Goal: Task Accomplishment & Management: Use online tool/utility

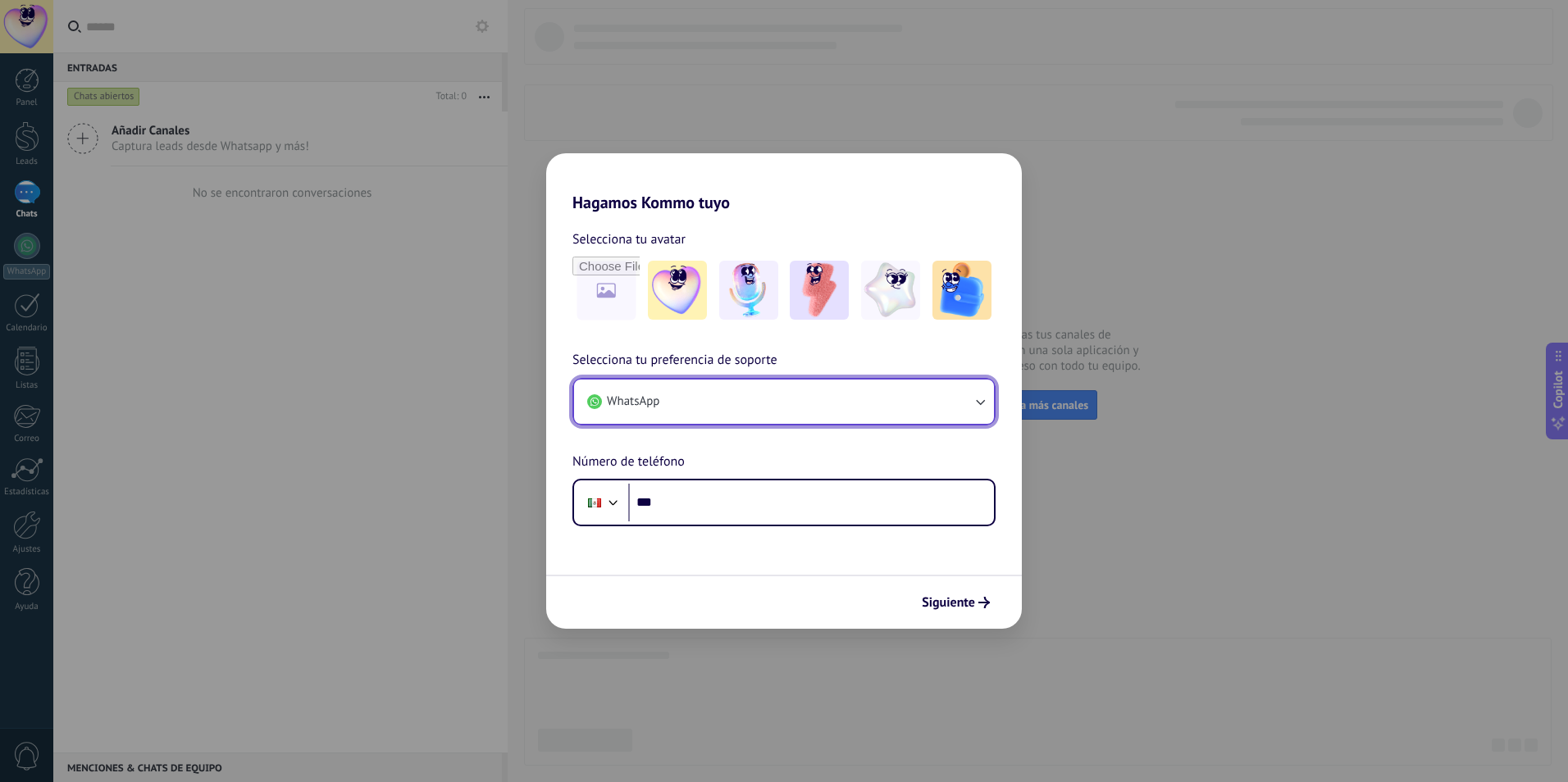
click at [778, 404] on button "WhatsApp" at bounding box center [783, 401] width 419 height 44
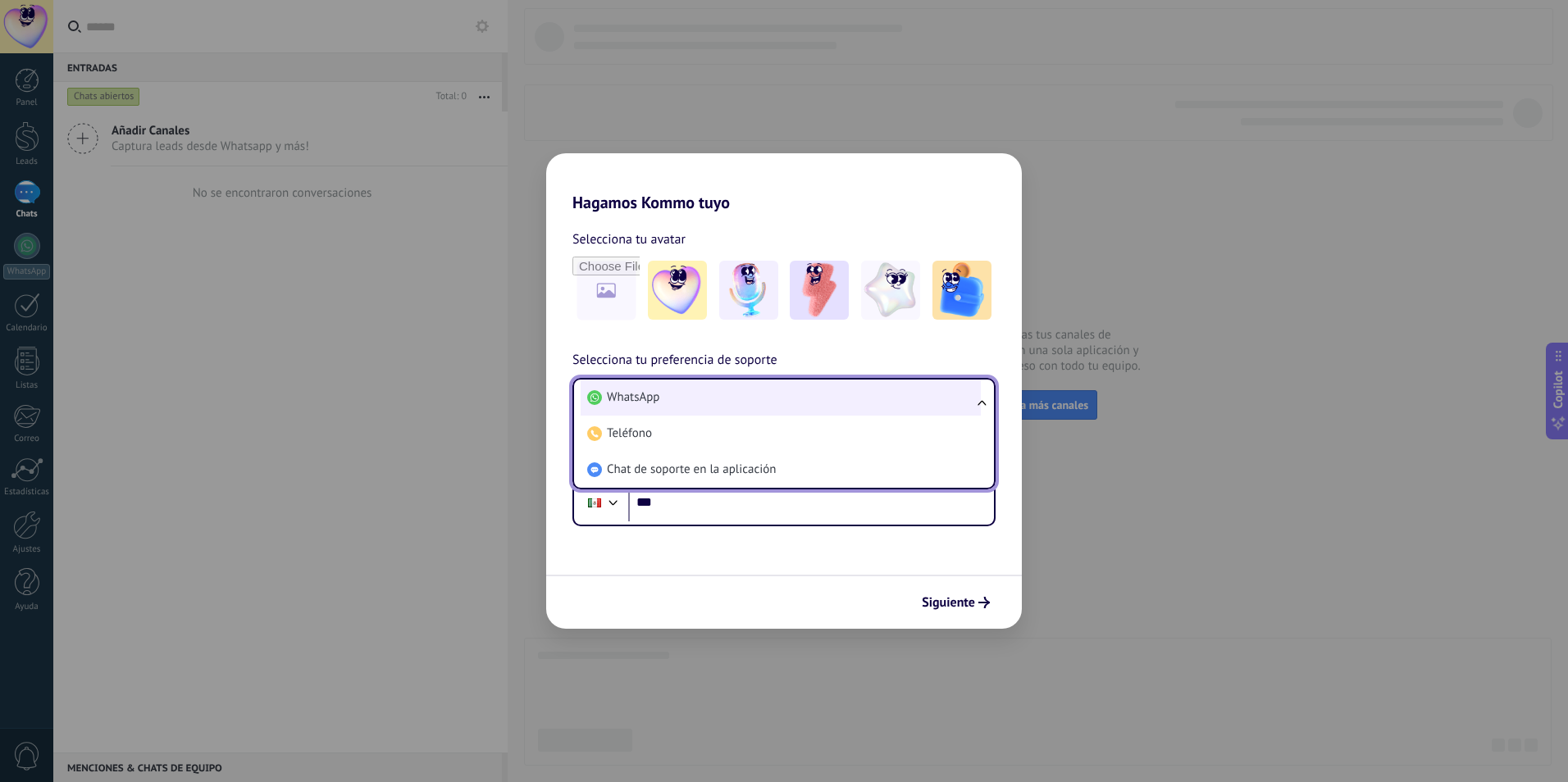
click at [702, 387] on li "WhatsApp" at bounding box center [780, 398] width 401 height 36
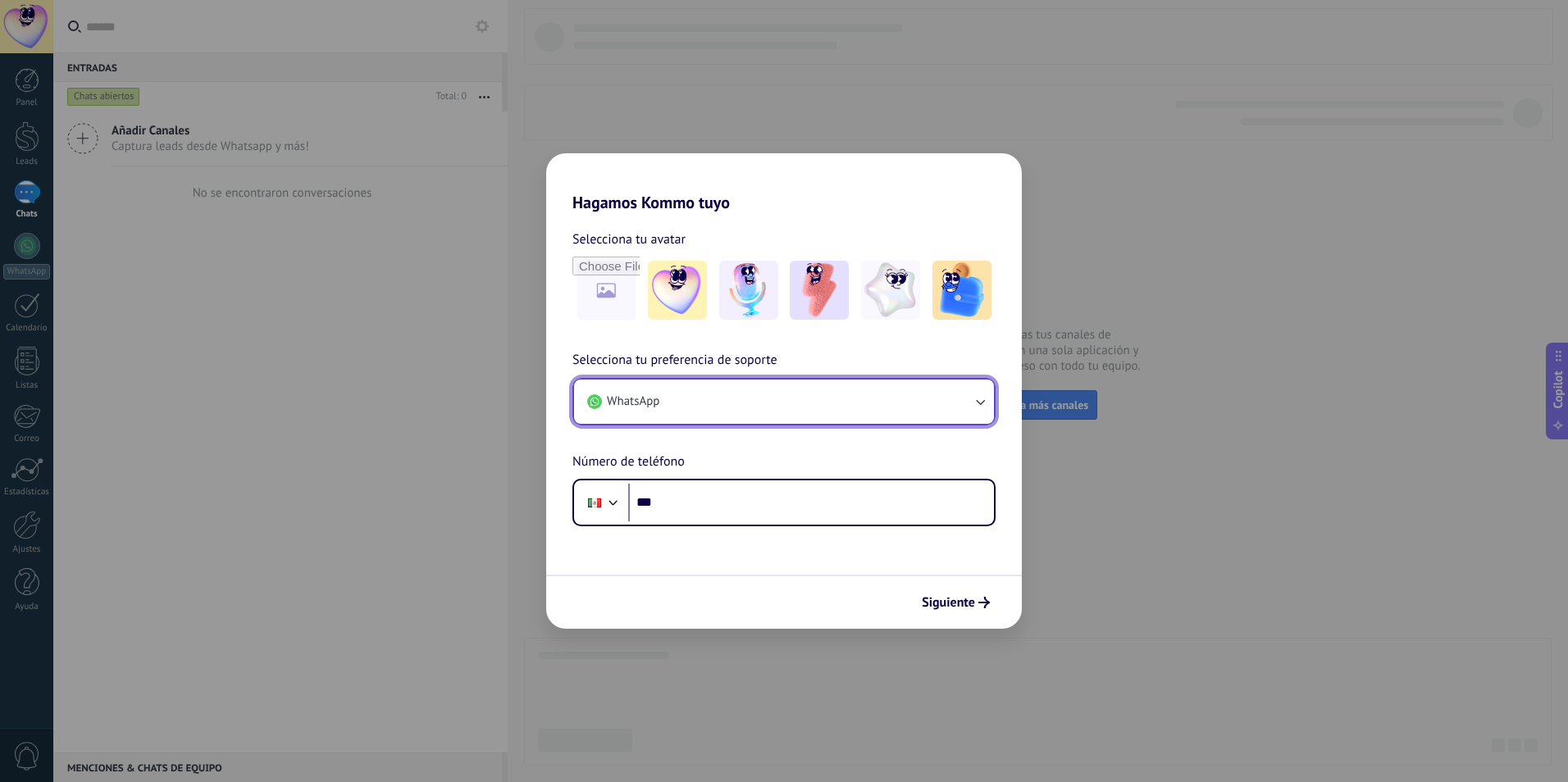
click at [747, 417] on button "WhatsApp" at bounding box center [783, 401] width 419 height 44
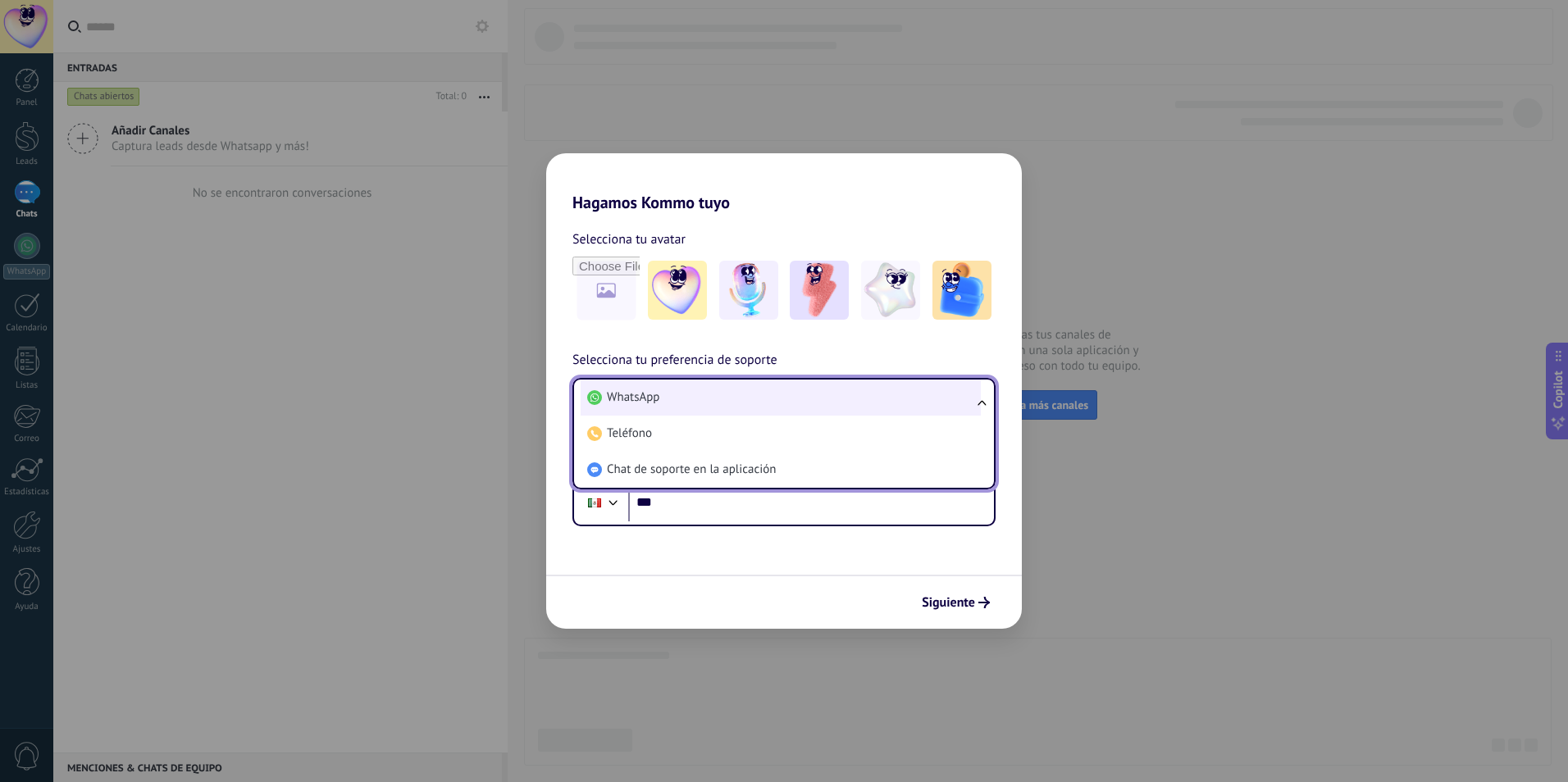
click at [758, 397] on li "WhatsApp" at bounding box center [780, 398] width 401 height 36
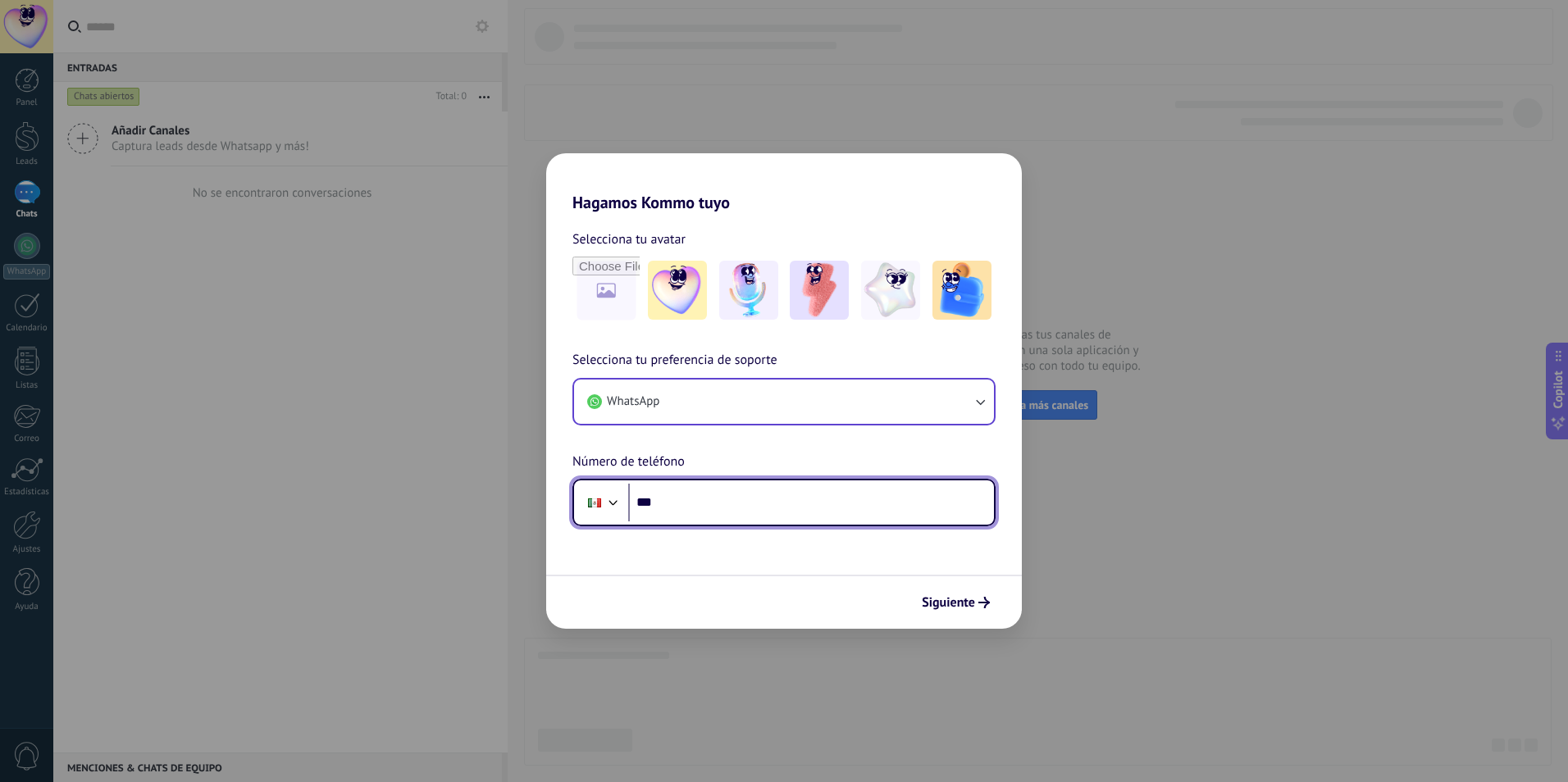
click at [729, 510] on input "***" at bounding box center [811, 503] width 365 height 38
type input "**"
click at [775, 504] on input "**" at bounding box center [811, 503] width 365 height 38
click at [779, 507] on input "**" at bounding box center [811, 503] width 365 height 38
click at [646, 500] on input "**********" at bounding box center [811, 503] width 365 height 38
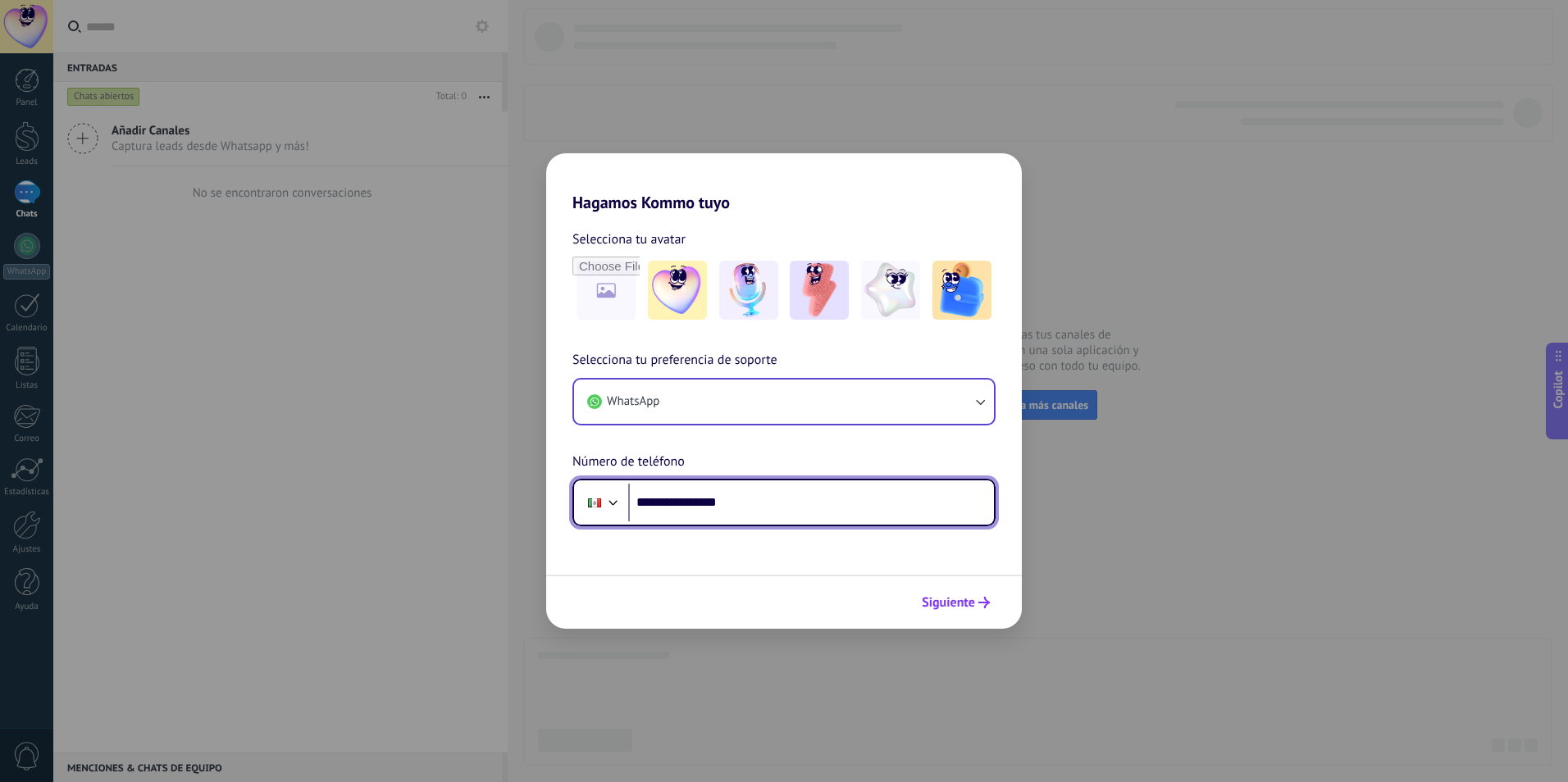
type input "**********"
click at [965, 602] on span "Siguiente" at bounding box center [948, 602] width 53 height 11
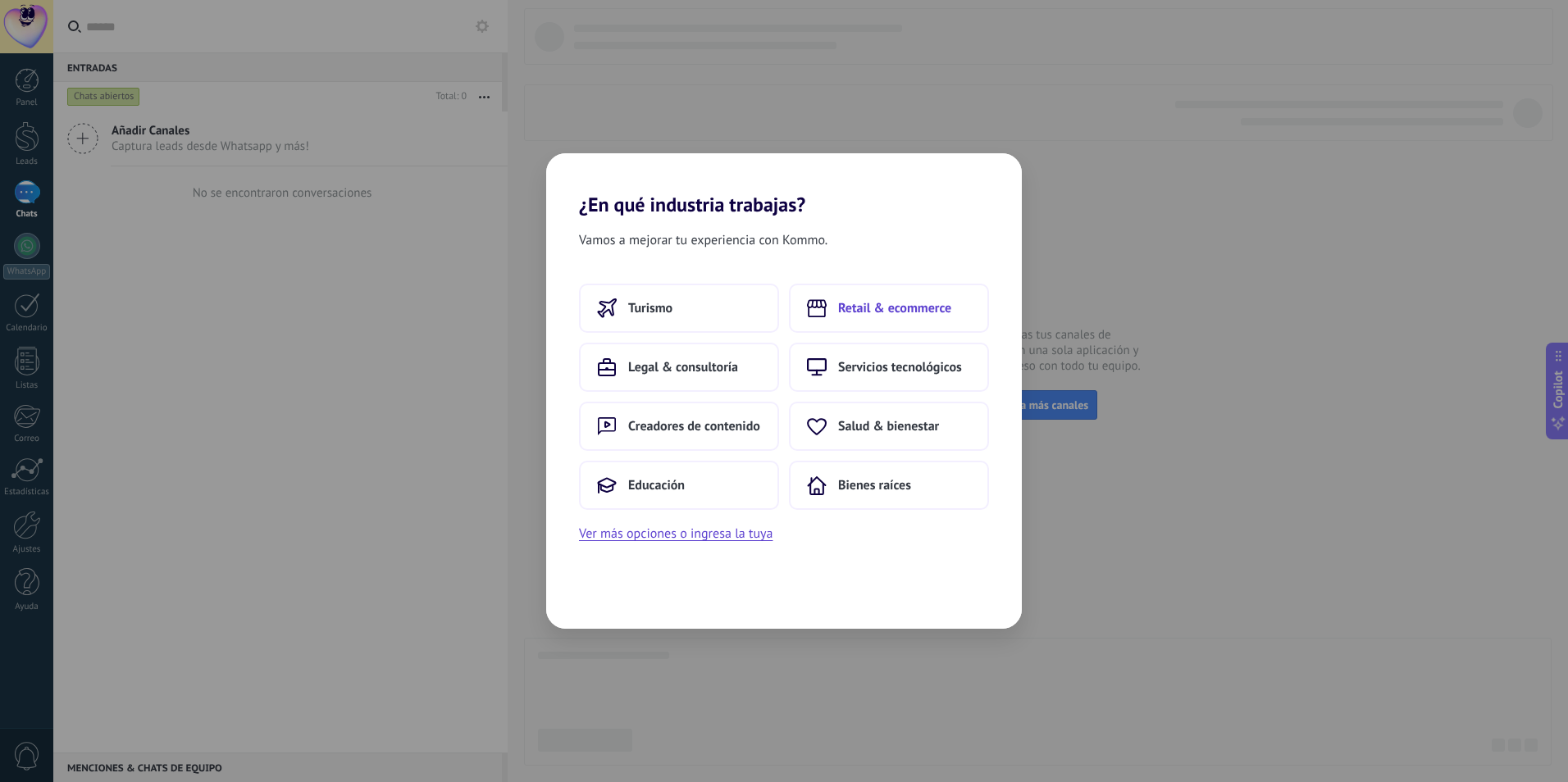
click at [895, 311] on span "Retail & ecommerce" at bounding box center [895, 308] width 114 height 16
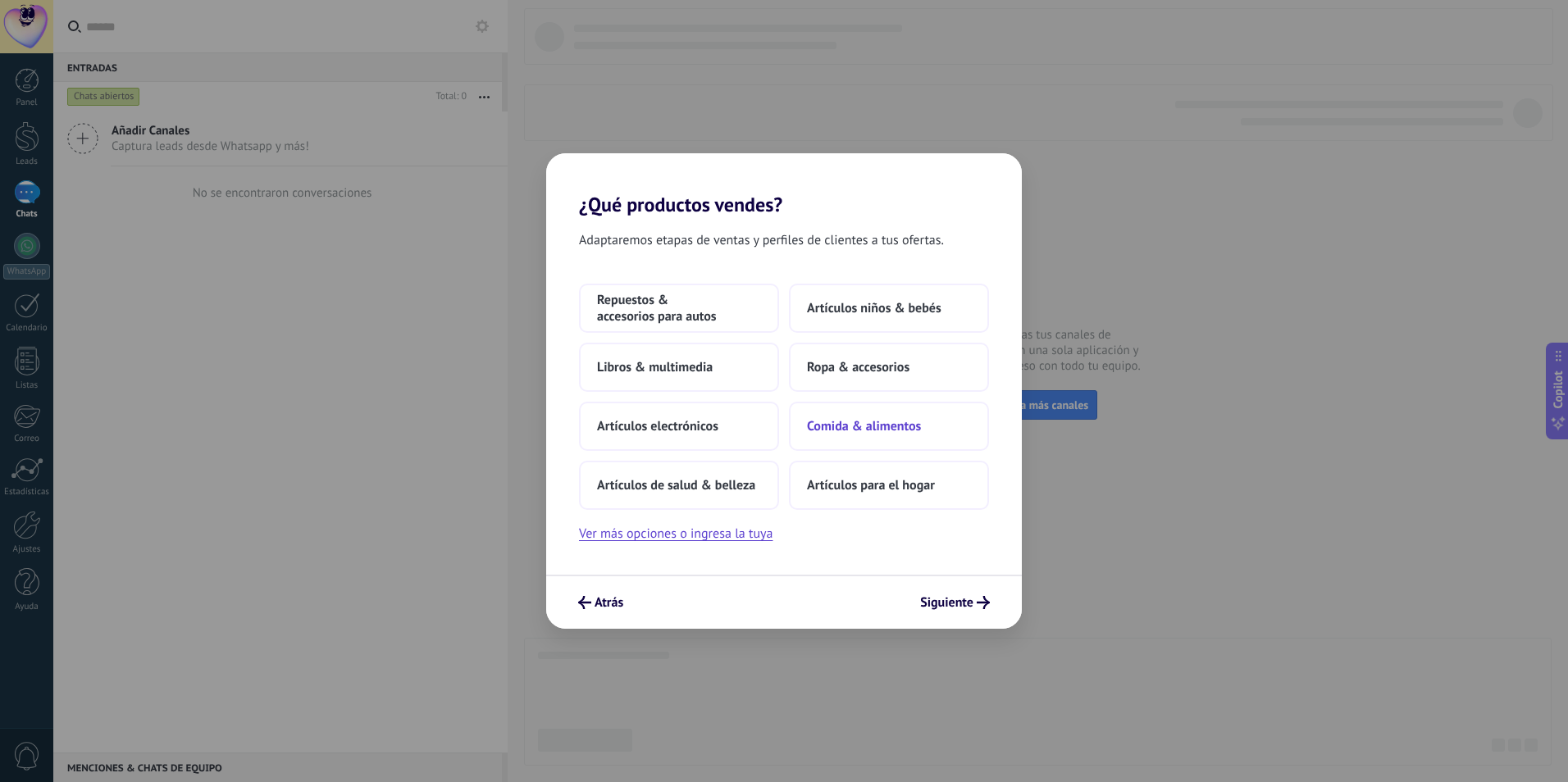
click at [845, 424] on span "Comida & alimentos" at bounding box center [864, 426] width 114 height 16
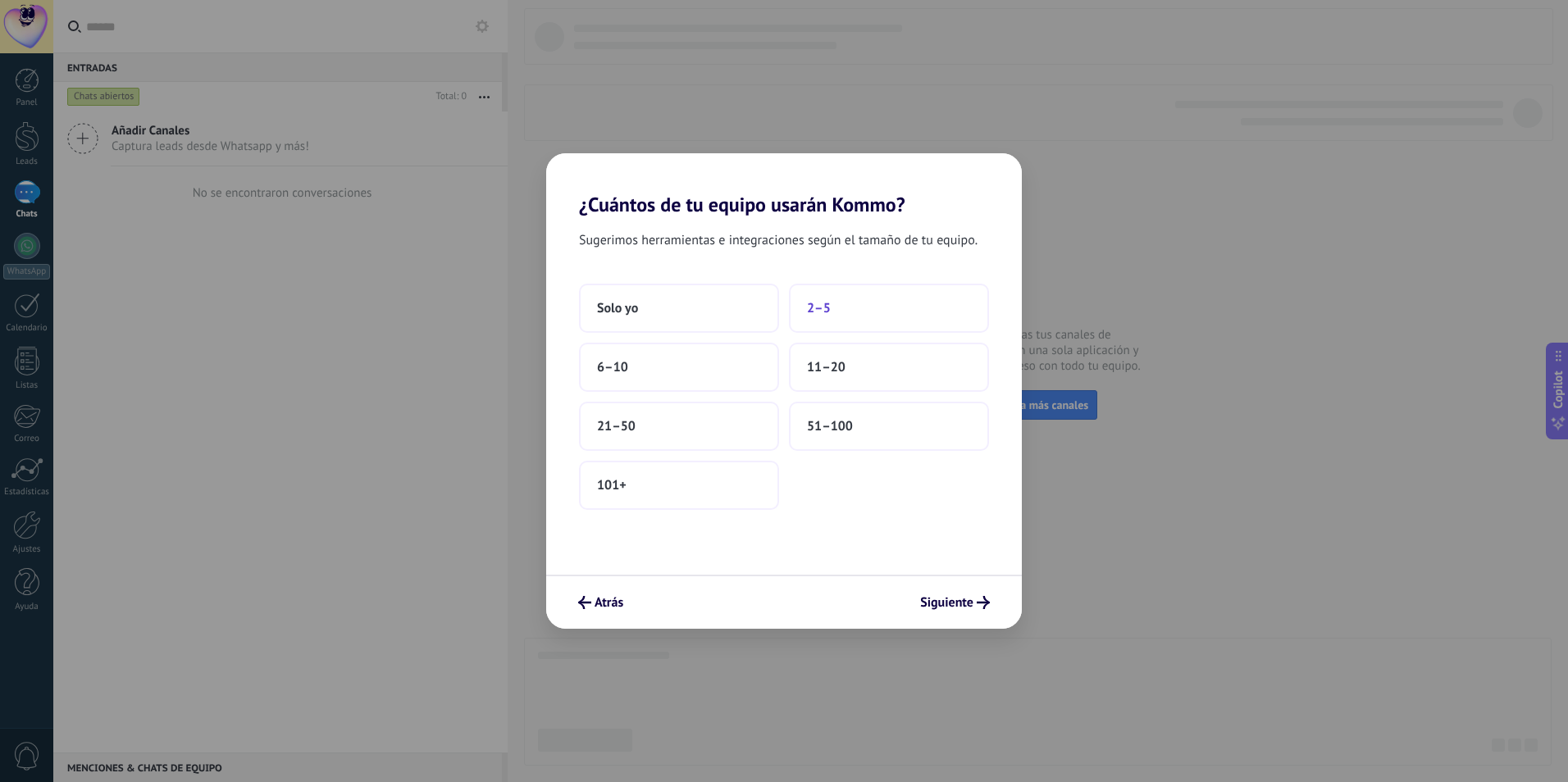
click at [823, 304] on span "2–5" at bounding box center [818, 308] width 24 height 16
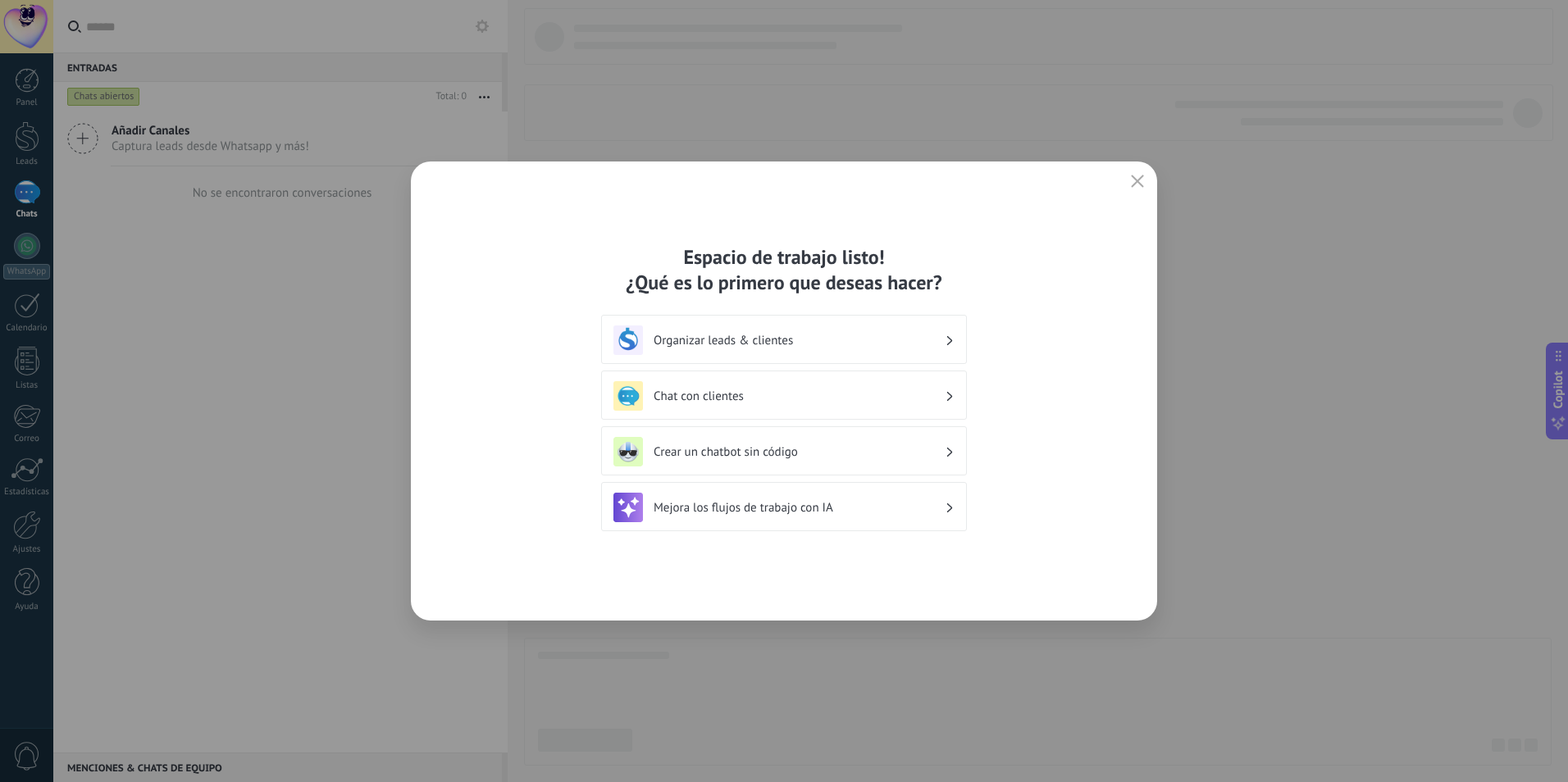
click at [732, 347] on h3 "Organizar leads & clientes" at bounding box center [798, 341] width 291 height 15
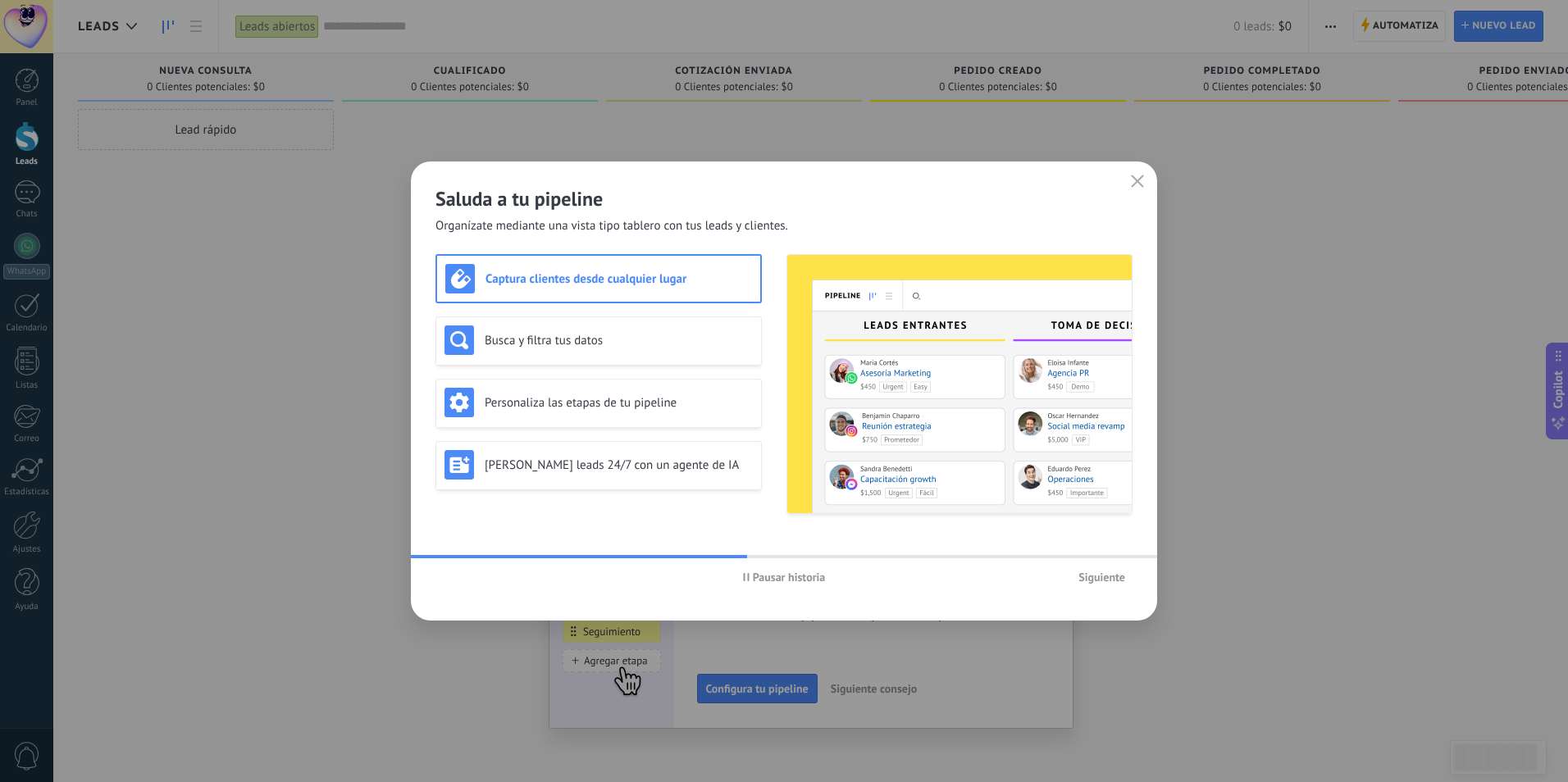
click at [1104, 579] on span "Siguiente" at bounding box center [1101, 578] width 46 height 11
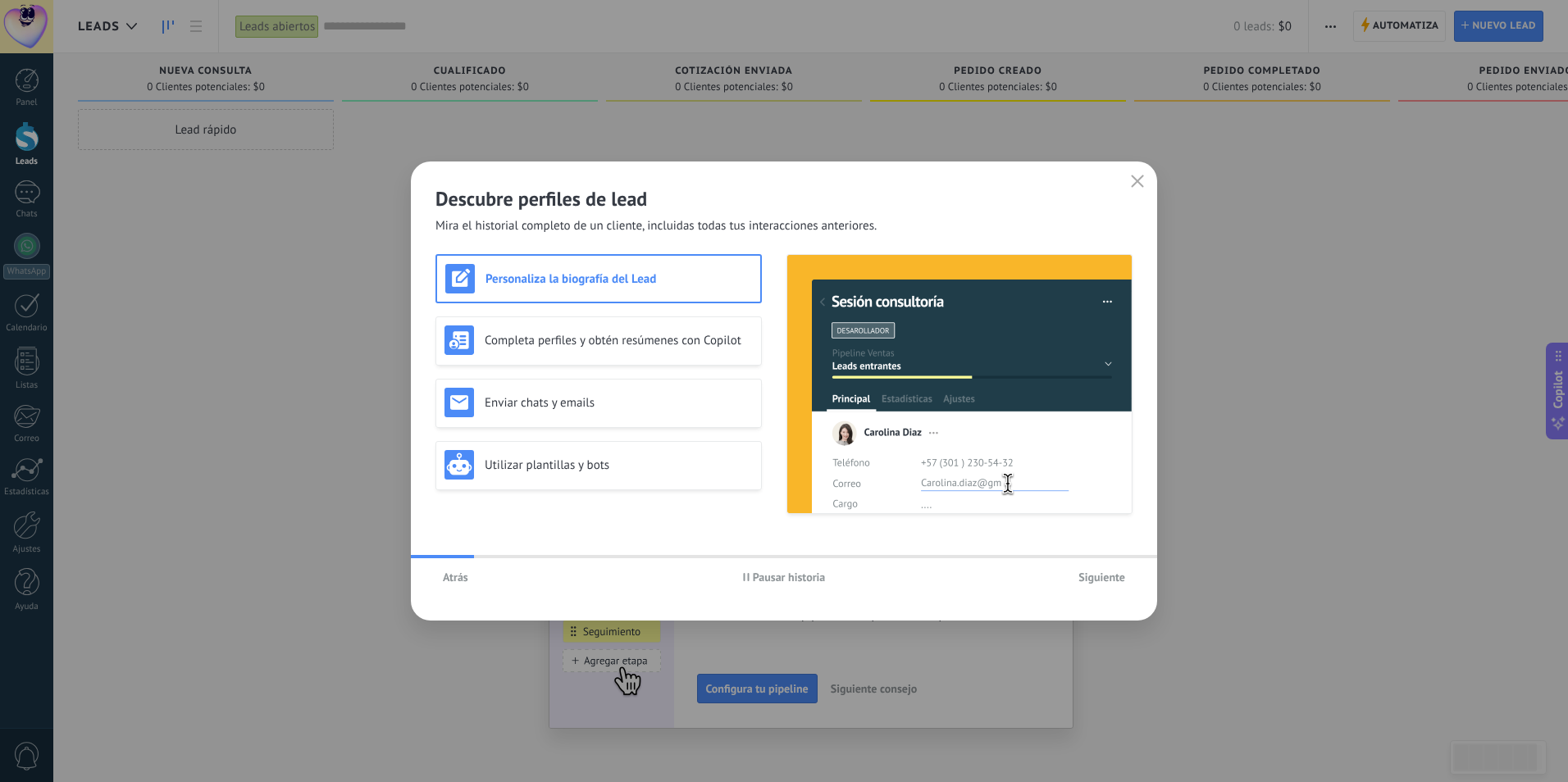
click at [1104, 579] on span "Siguiente" at bounding box center [1101, 578] width 46 height 11
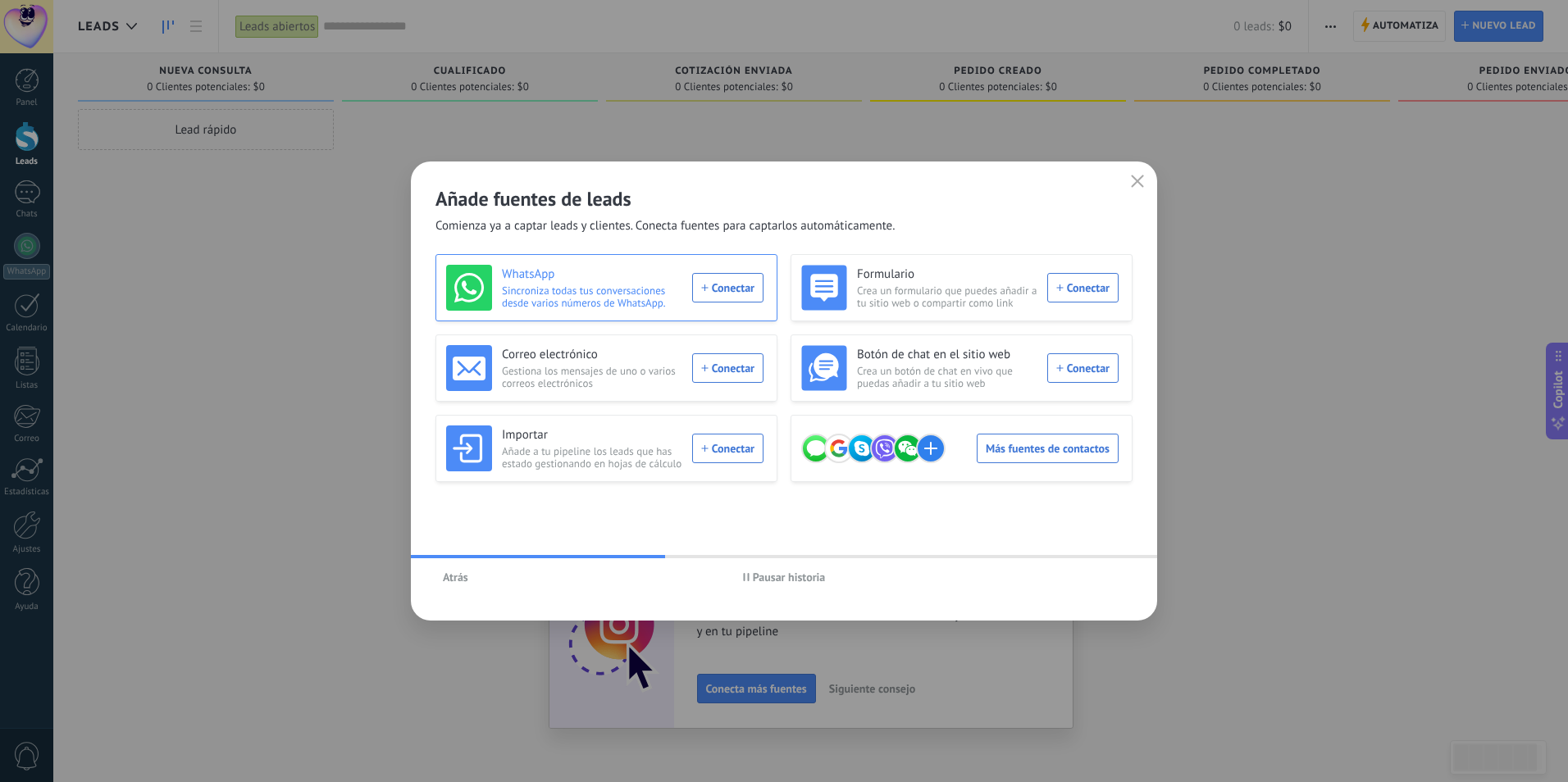
click at [743, 287] on div "WhatsApp Sincroniza todas tus conversaciones desde varios números de WhatsApp. …" at bounding box center [604, 288] width 317 height 45
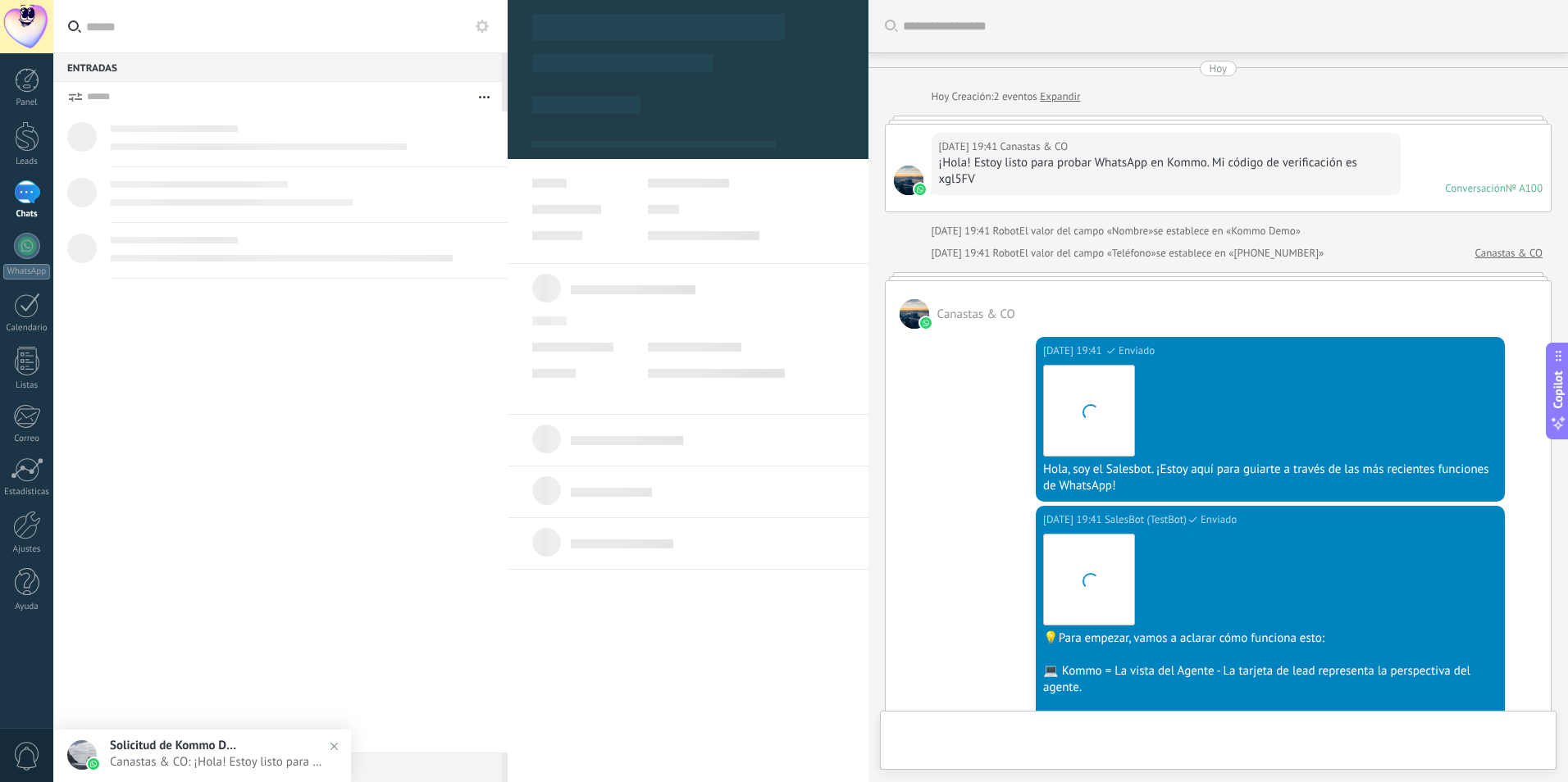
scroll to position [370, 0]
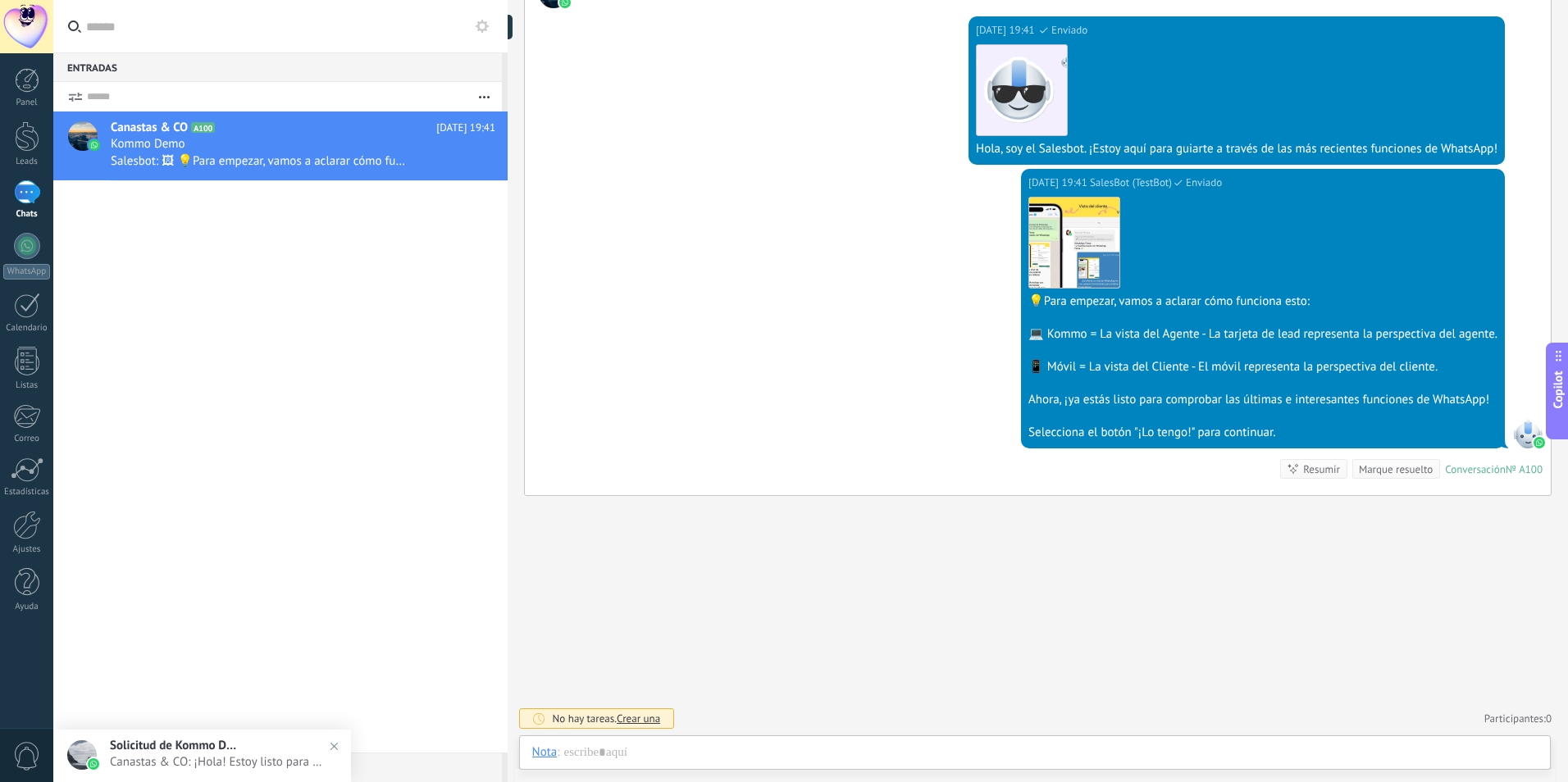
scroll to position [304, 0]
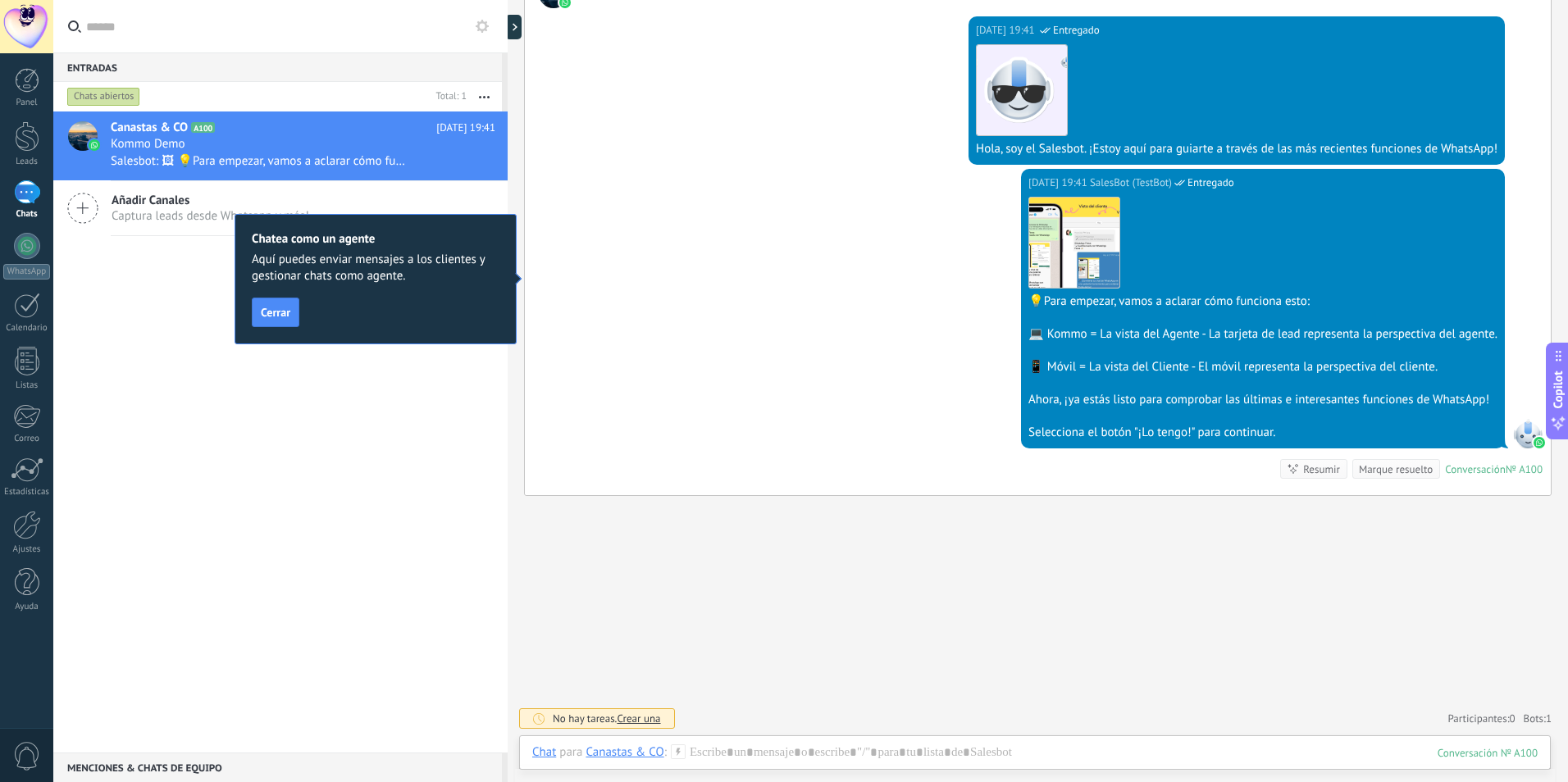
click at [287, 318] on span "Cerrar" at bounding box center [275, 312] width 29 height 11
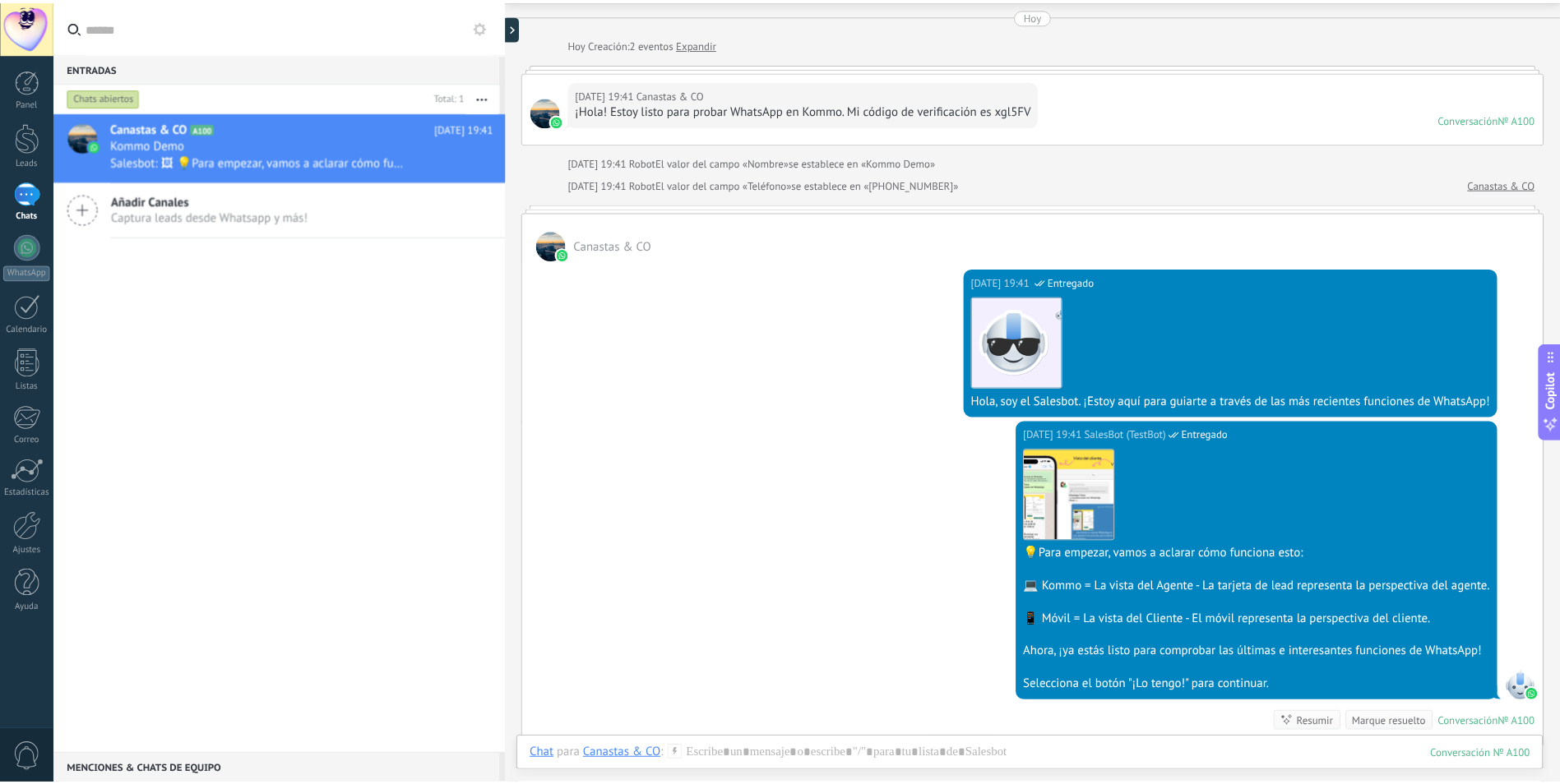
scroll to position [0, 0]
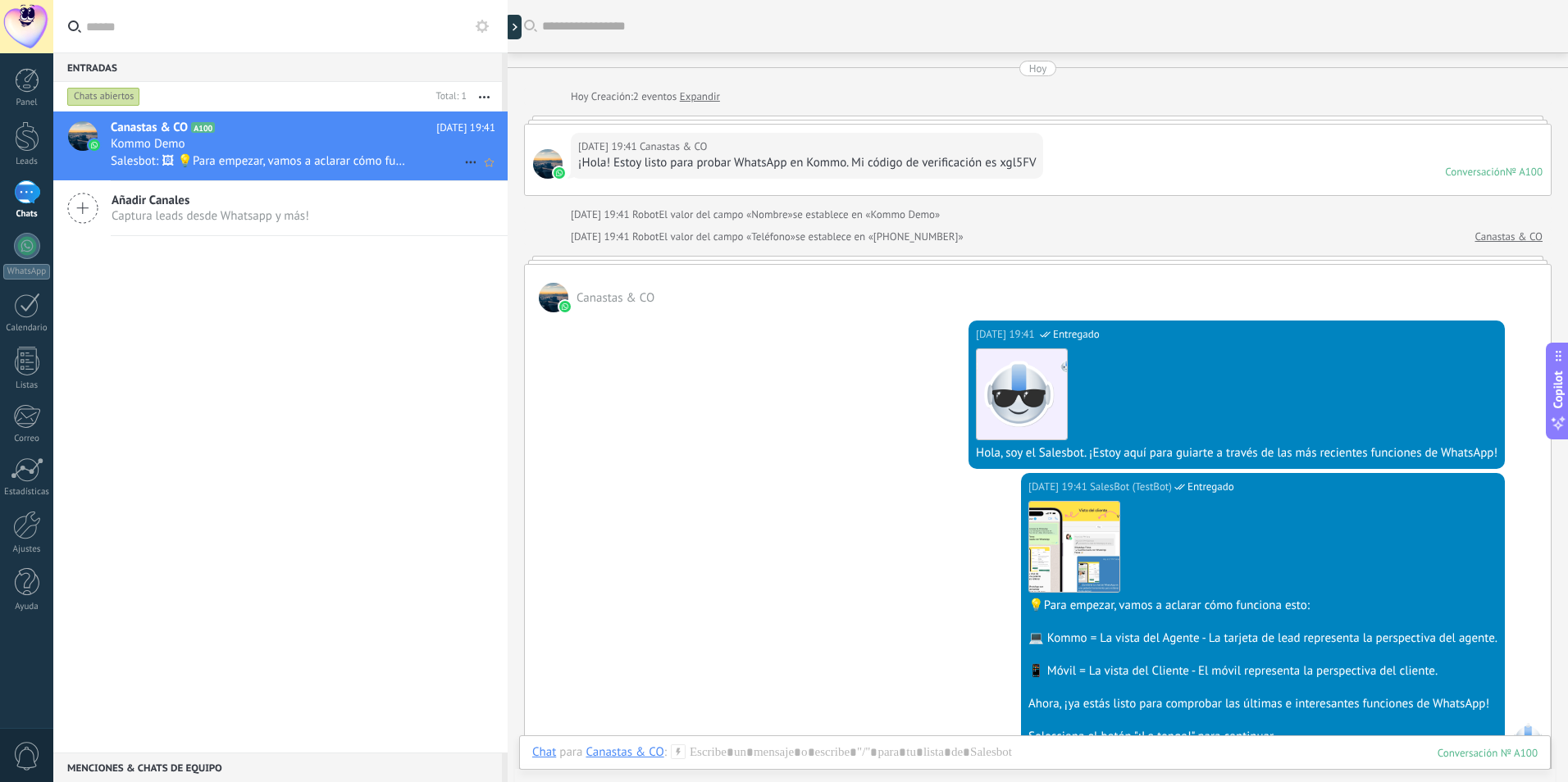
click at [461, 162] on icon at bounding box center [471, 162] width 20 height 20
click at [411, 292] on div at bounding box center [784, 391] width 1568 height 782
click at [811, 757] on div at bounding box center [1035, 769] width 1006 height 49
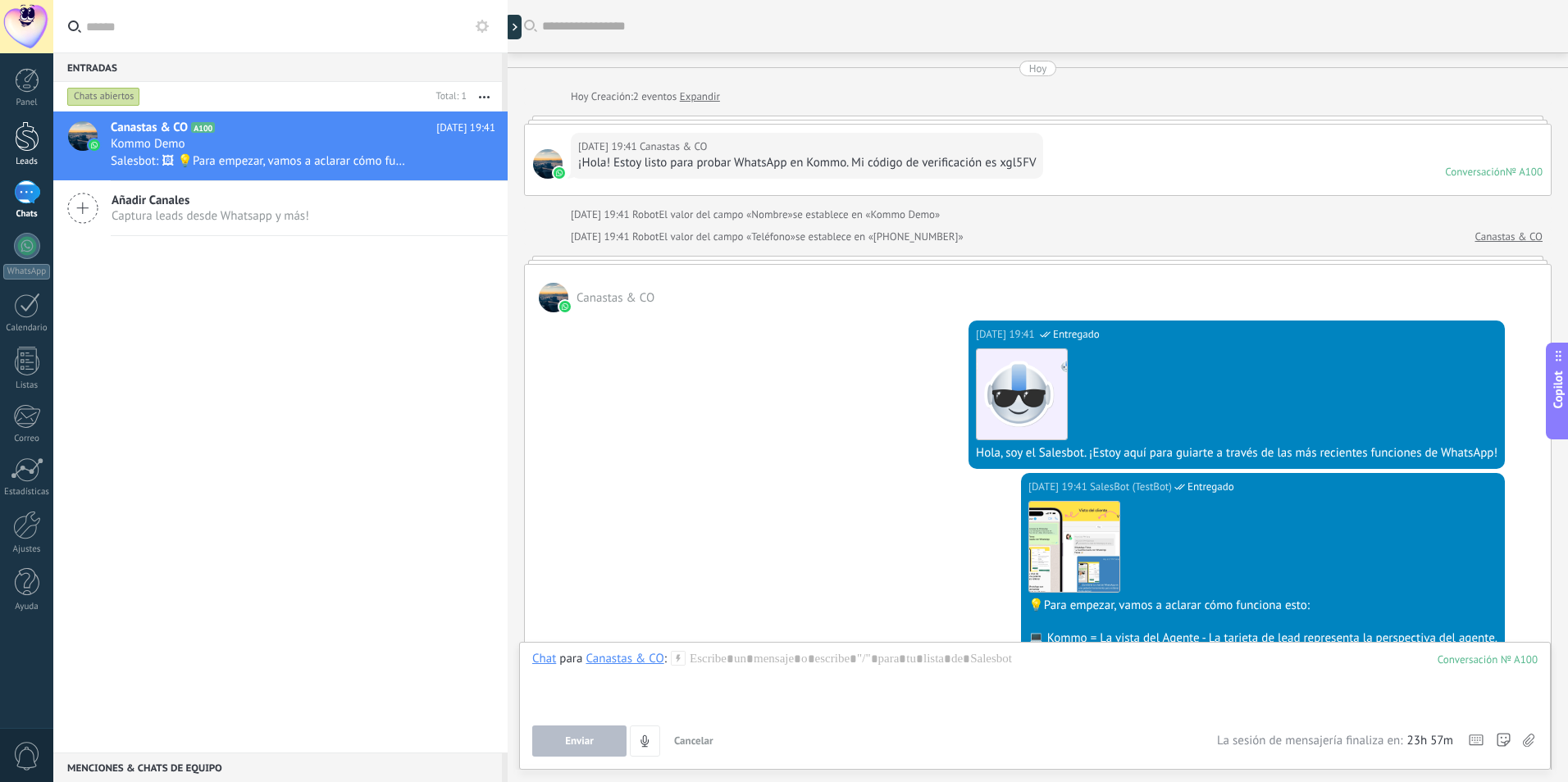
click at [30, 137] on div at bounding box center [27, 136] width 25 height 30
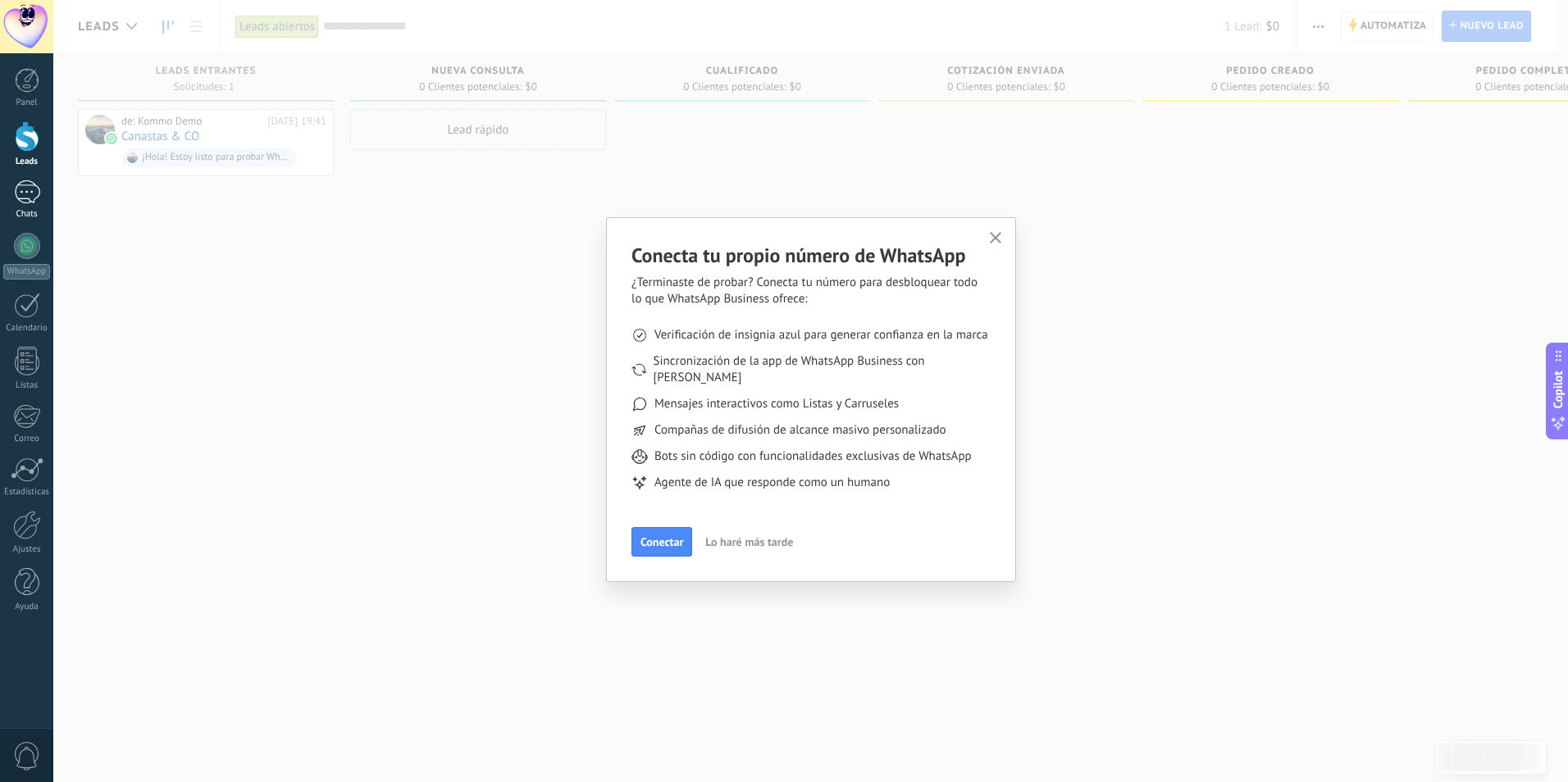
click at [26, 204] on link "1 Chats" at bounding box center [27, 201] width 53 height 40
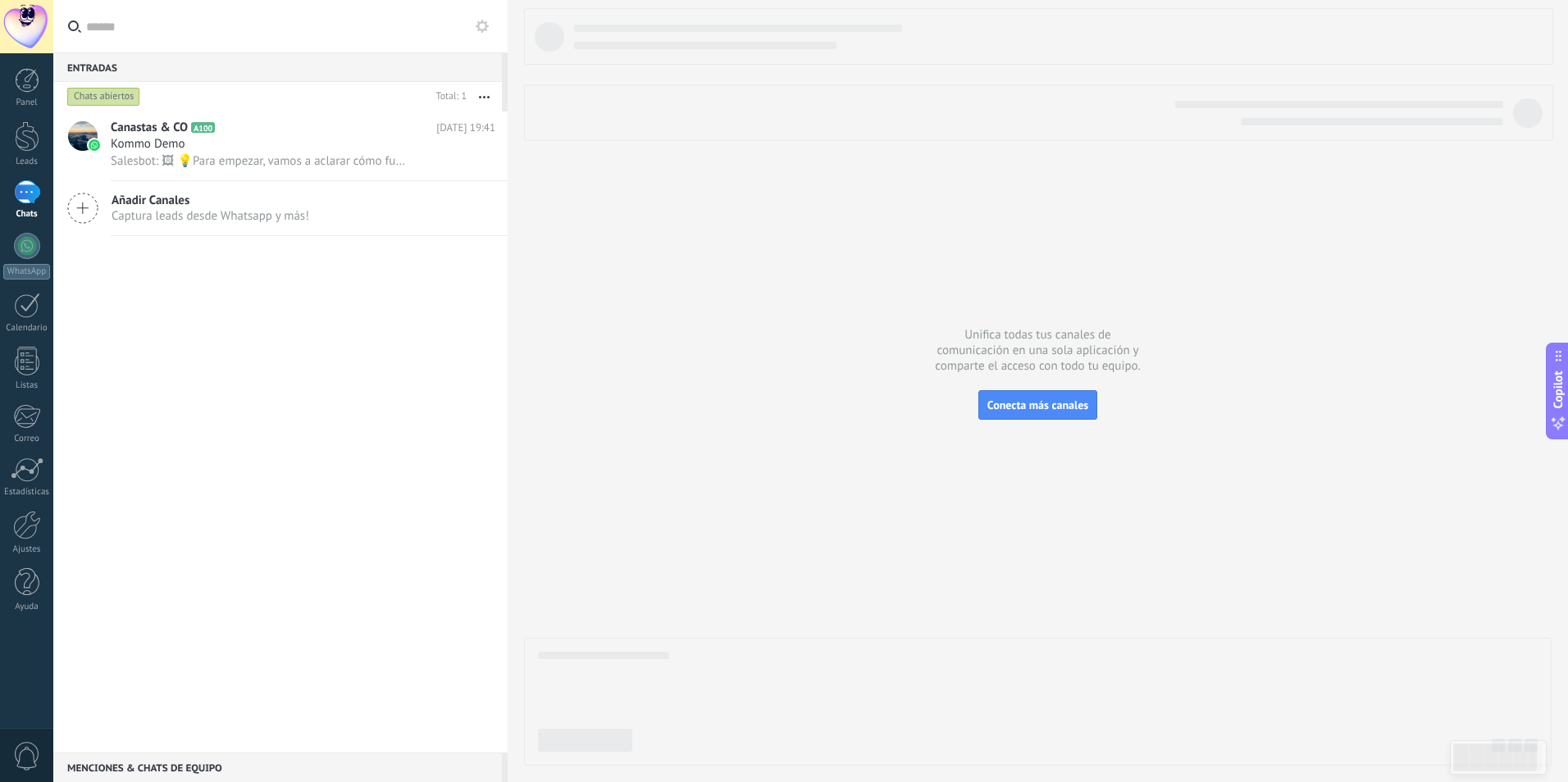
click at [35, 193] on div "1" at bounding box center [27, 192] width 27 height 24
click at [27, 140] on div at bounding box center [27, 136] width 25 height 30
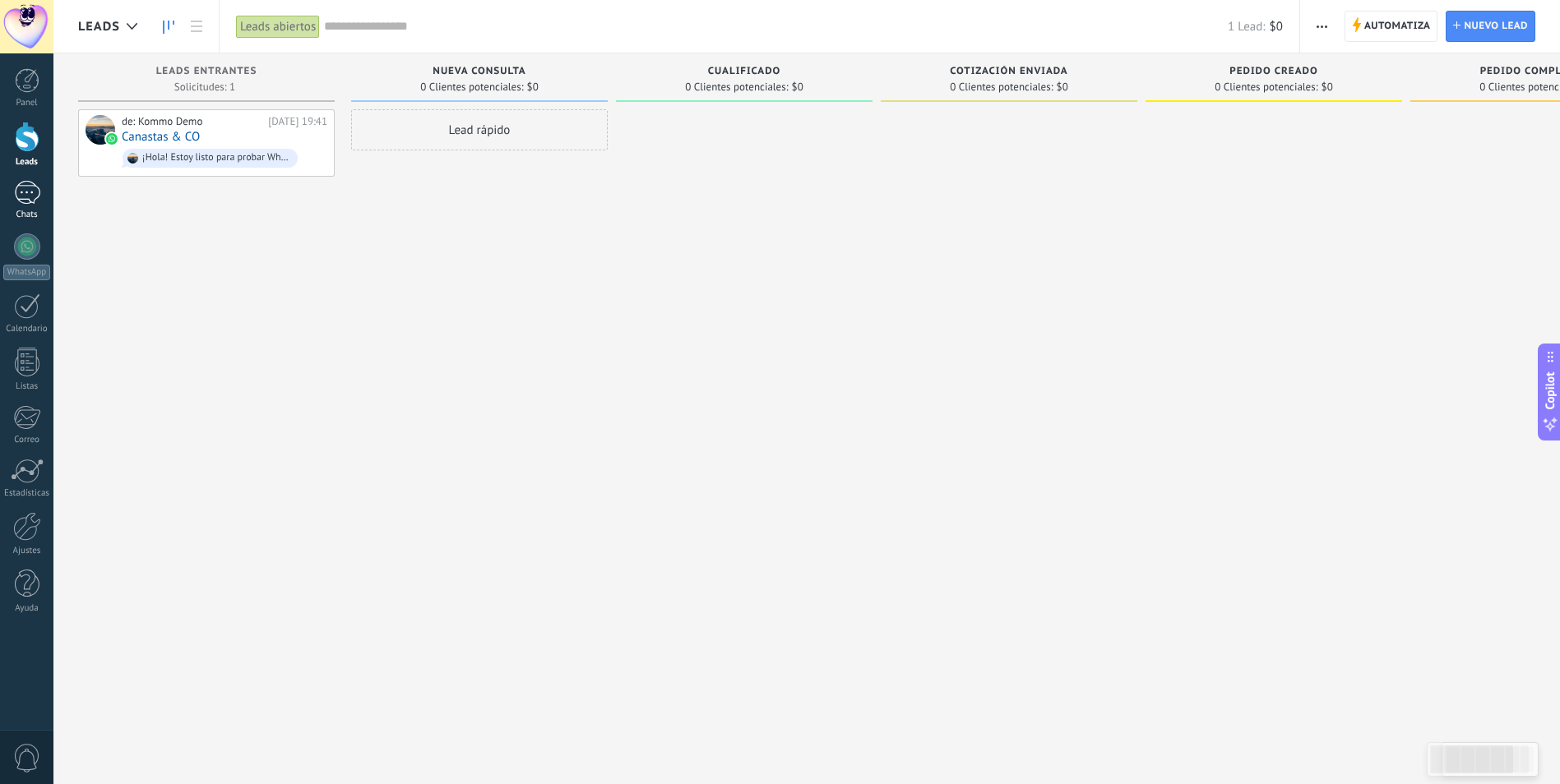
click at [29, 201] on div "1" at bounding box center [28, 193] width 27 height 24
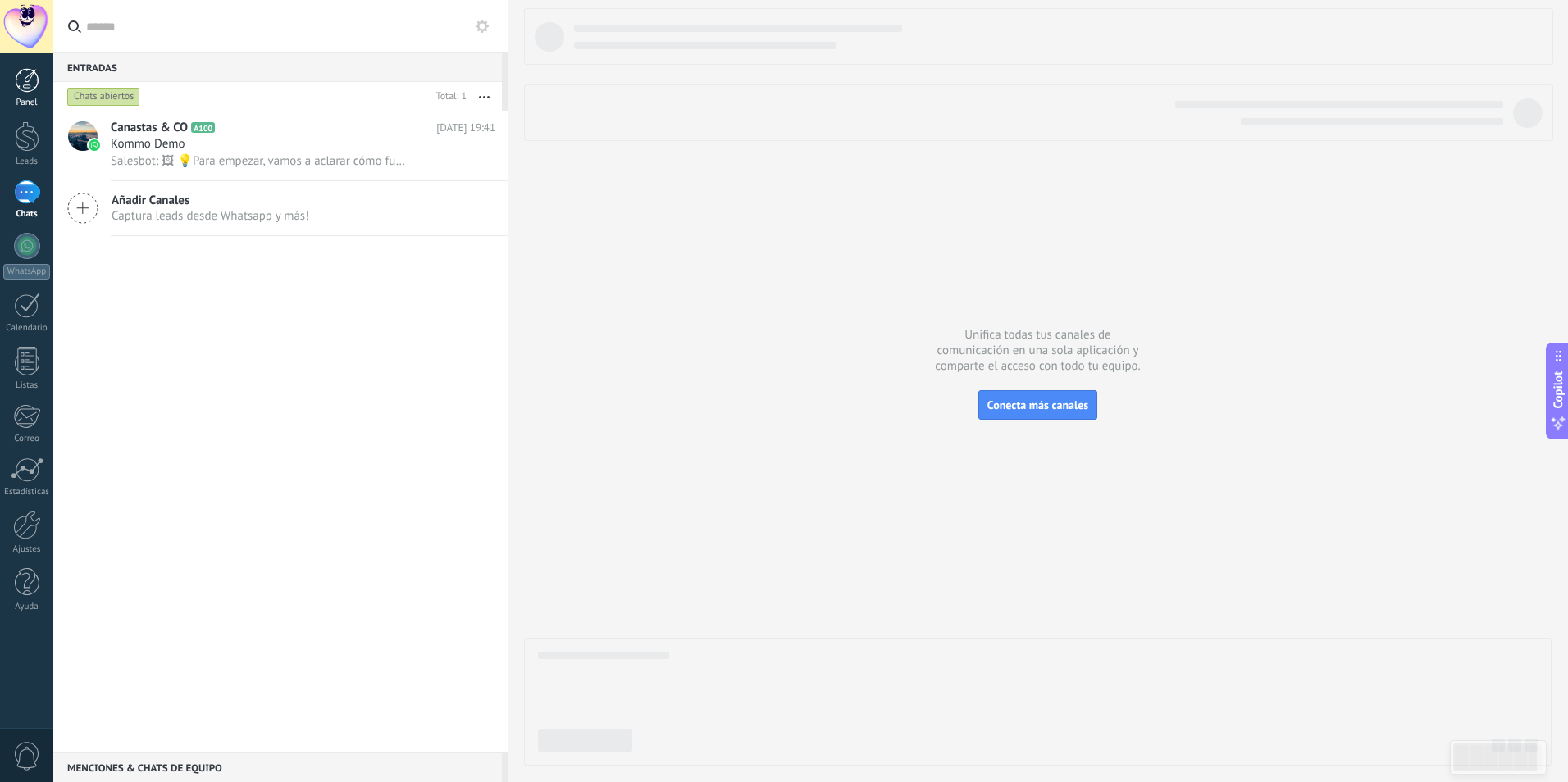
click at [30, 89] on div at bounding box center [27, 80] width 25 height 25
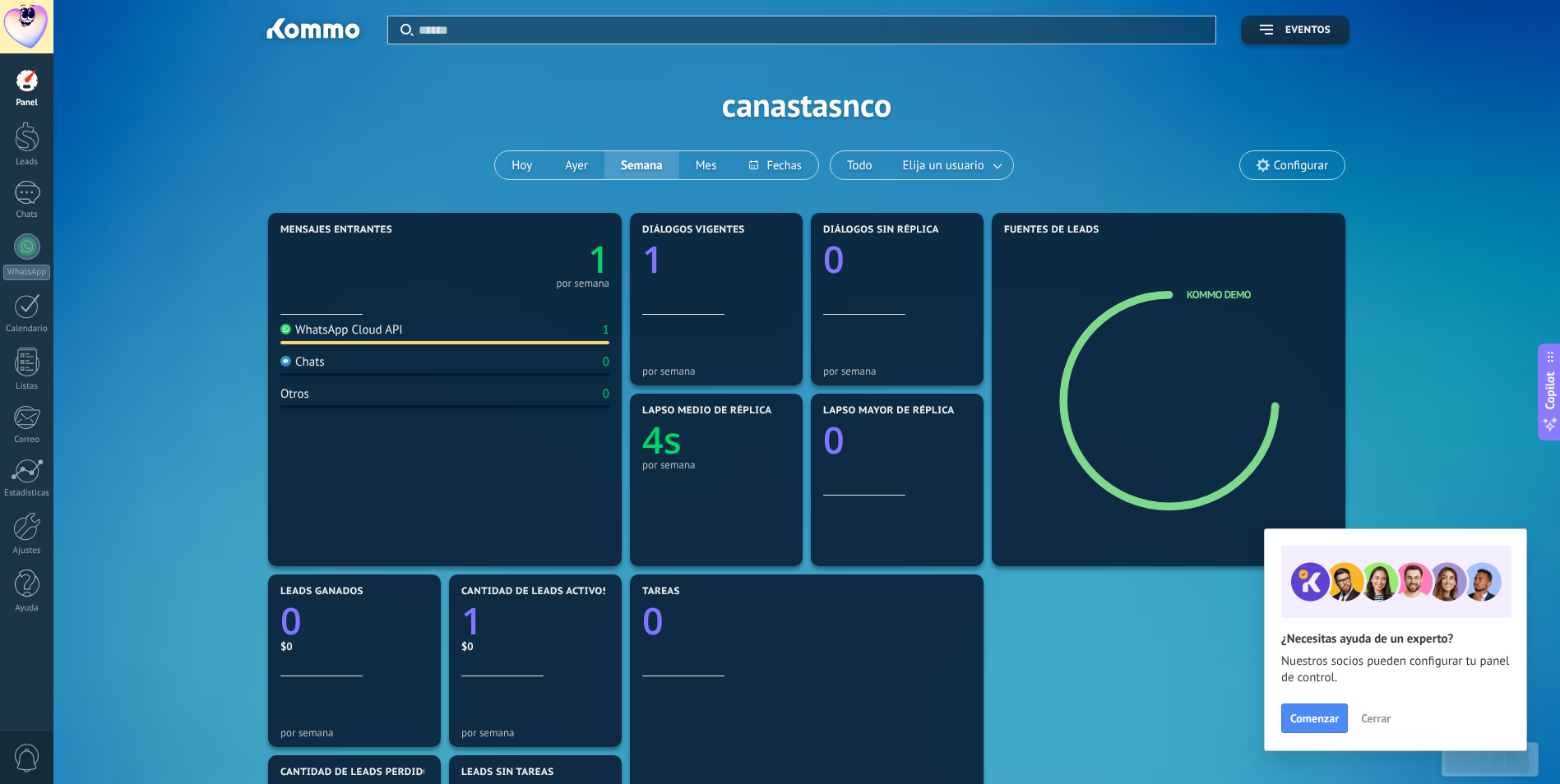
click at [1387, 719] on span "Cerrar" at bounding box center [1375, 719] width 29 height 11
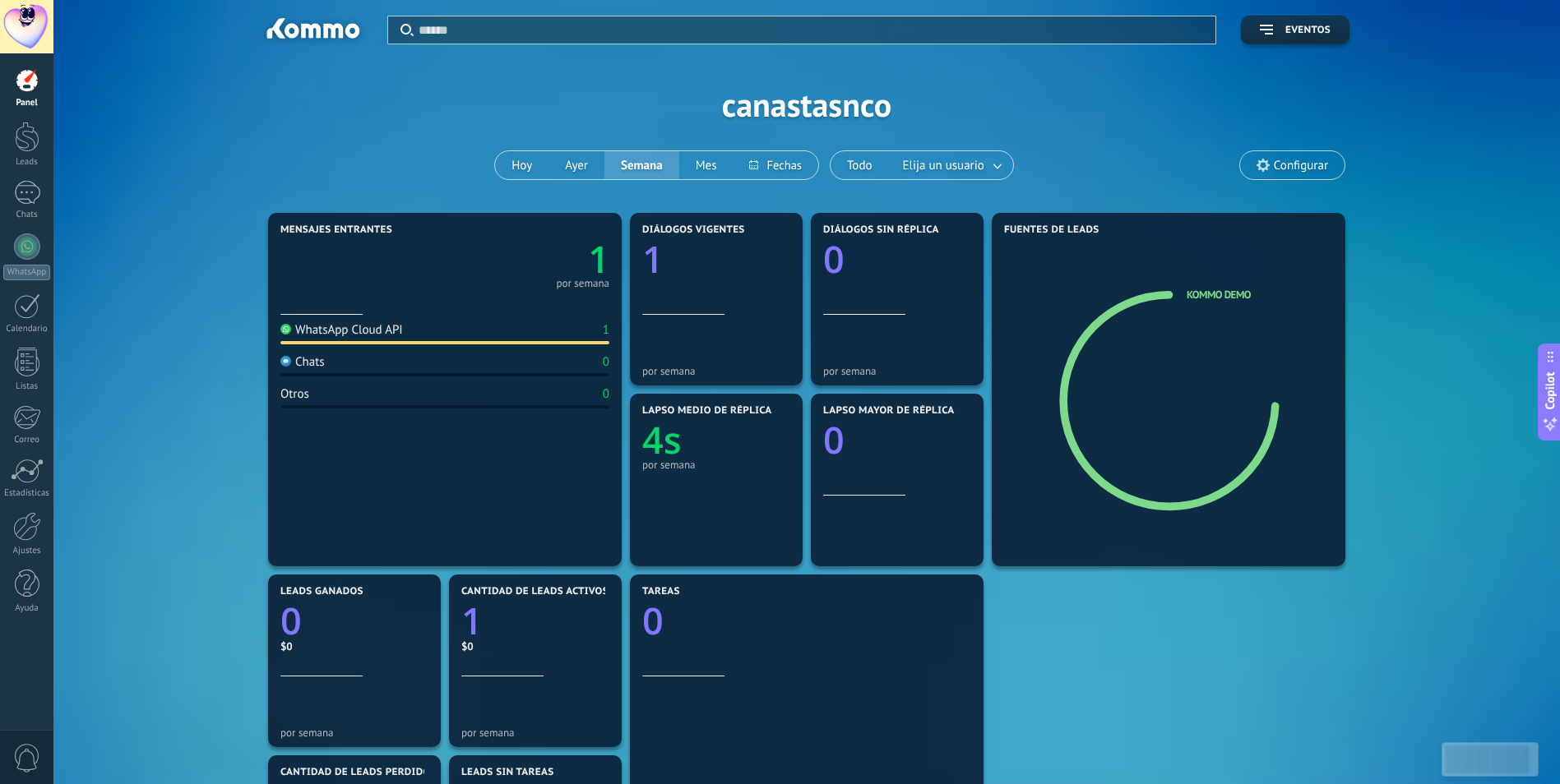
click at [34, 32] on div at bounding box center [27, 27] width 53 height 53
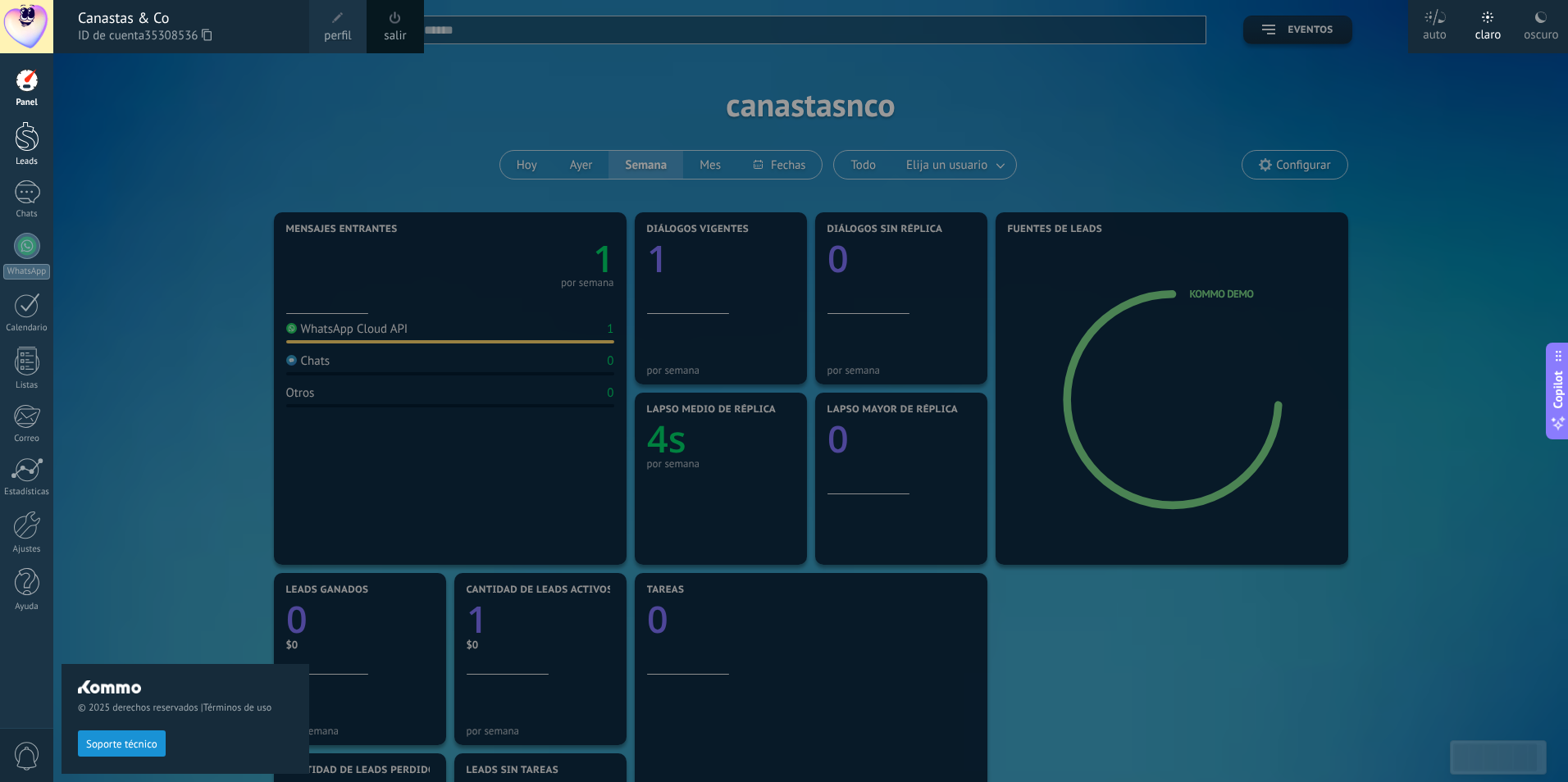
click at [33, 147] on div at bounding box center [27, 136] width 25 height 30
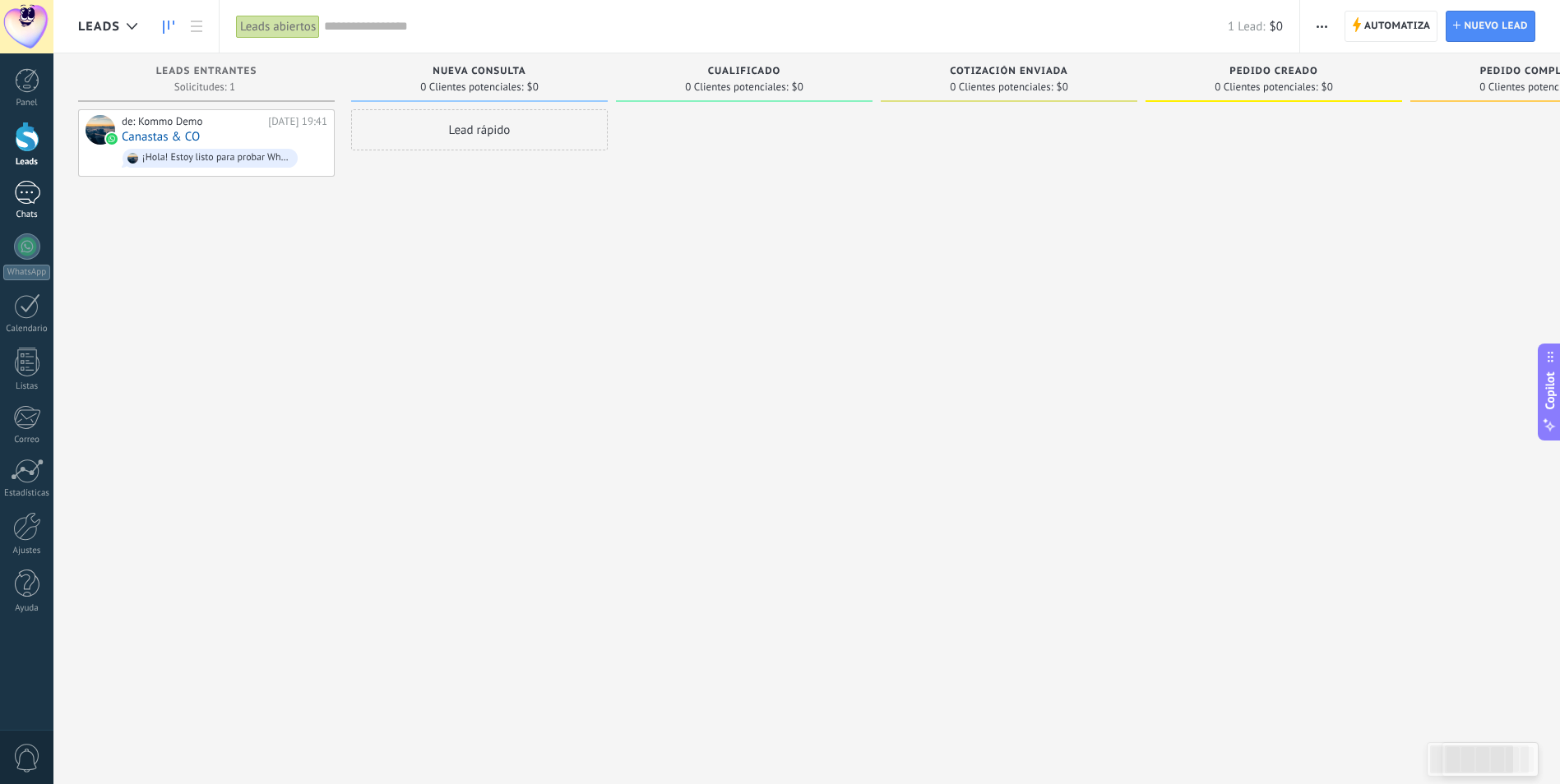
click at [17, 196] on div "1" at bounding box center [28, 193] width 27 height 24
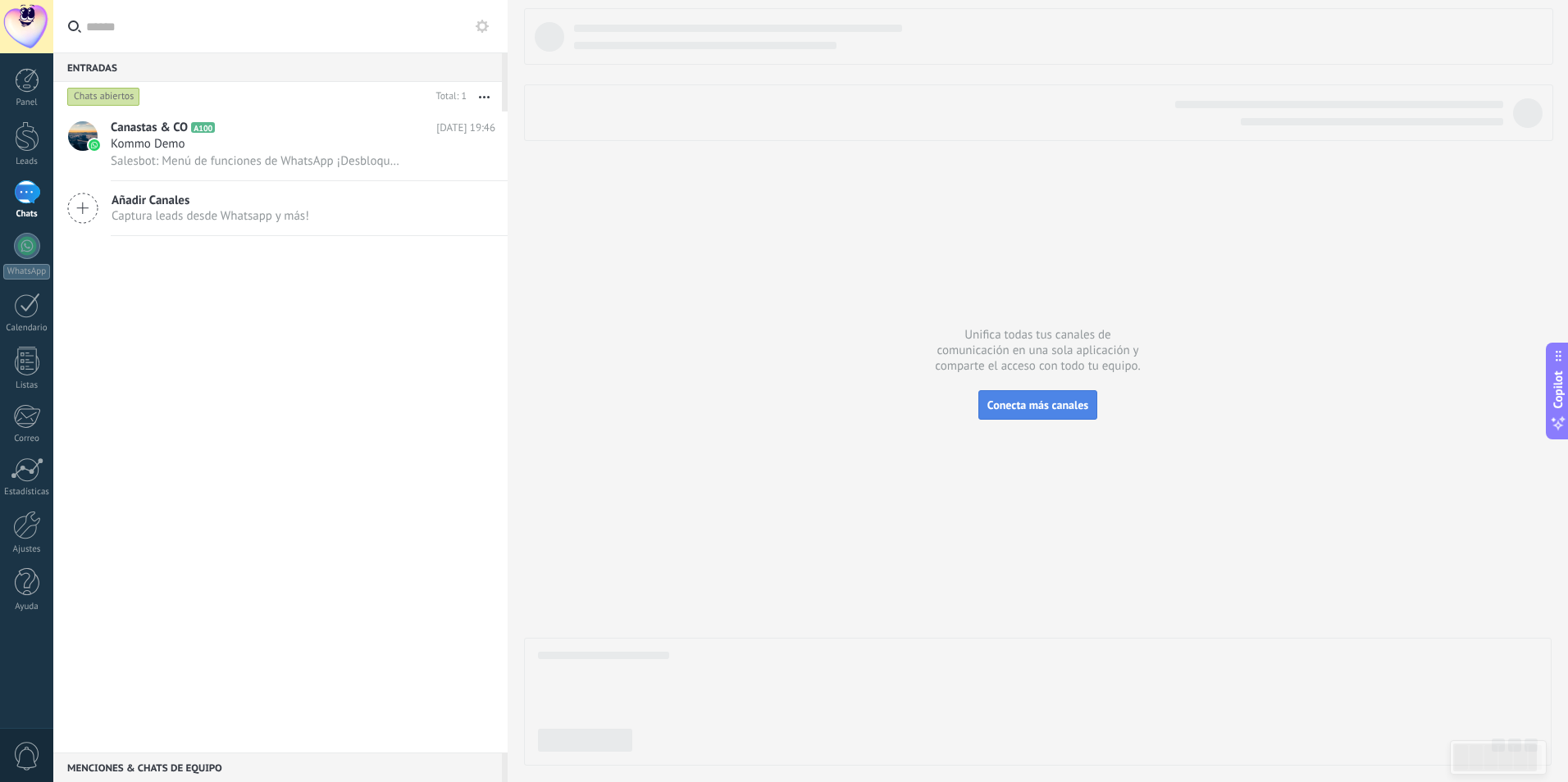
click at [1025, 395] on button "Conecta más canales" at bounding box center [1038, 404] width 119 height 29
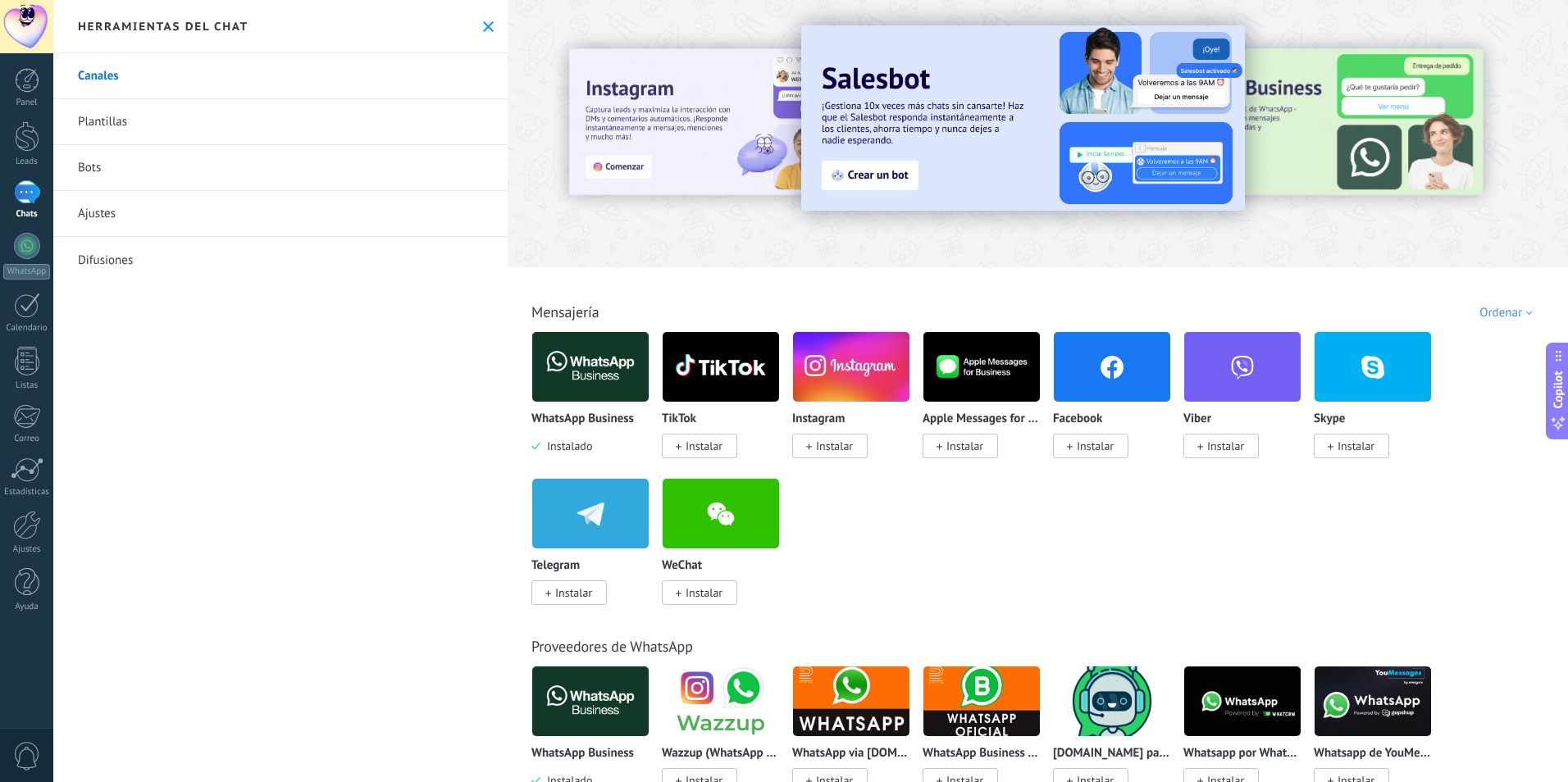
click at [1106, 447] on span "Instalar" at bounding box center [1095, 446] width 37 height 15
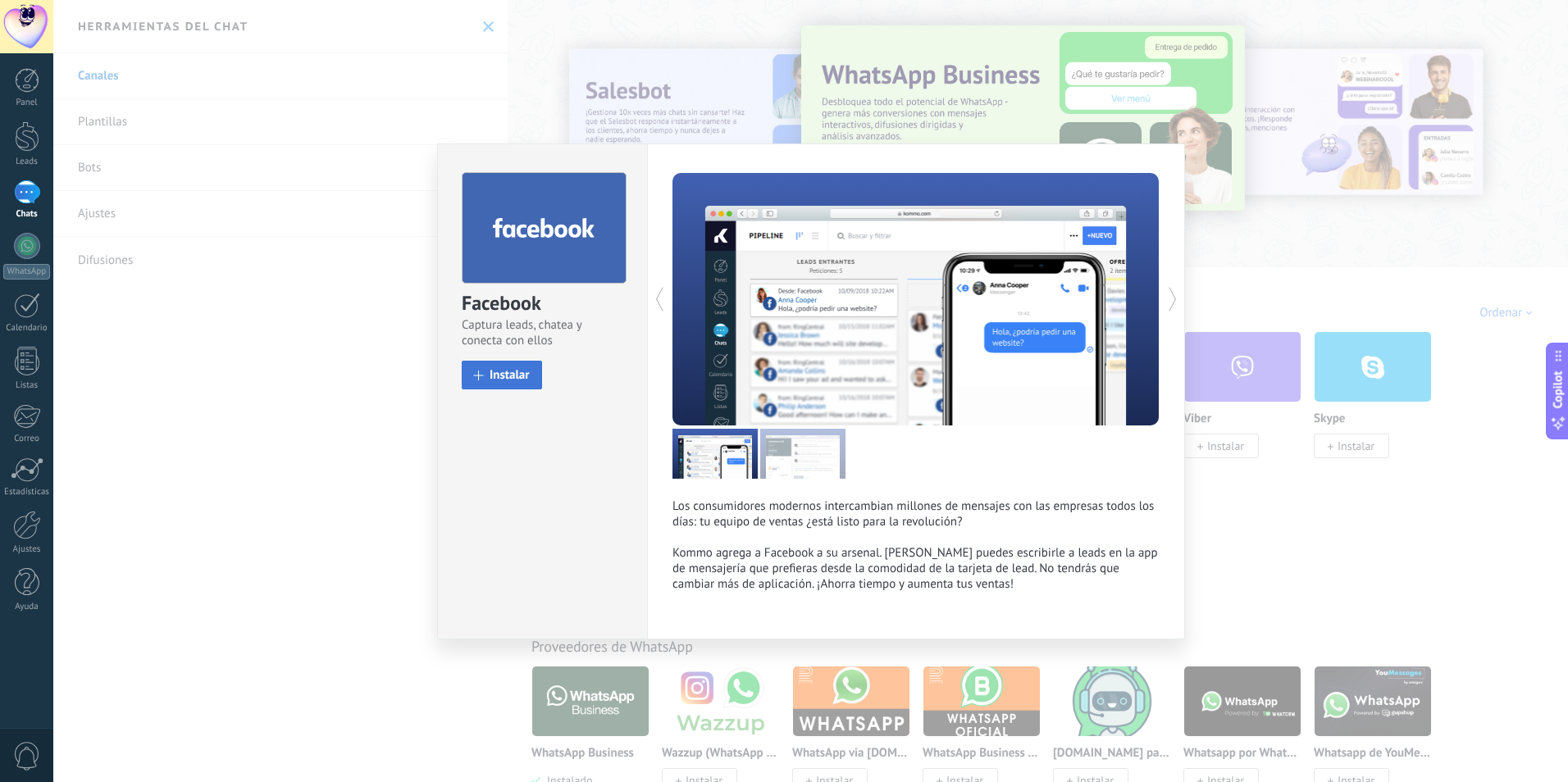
click at [517, 372] on span "Instalar" at bounding box center [509, 375] width 40 height 12
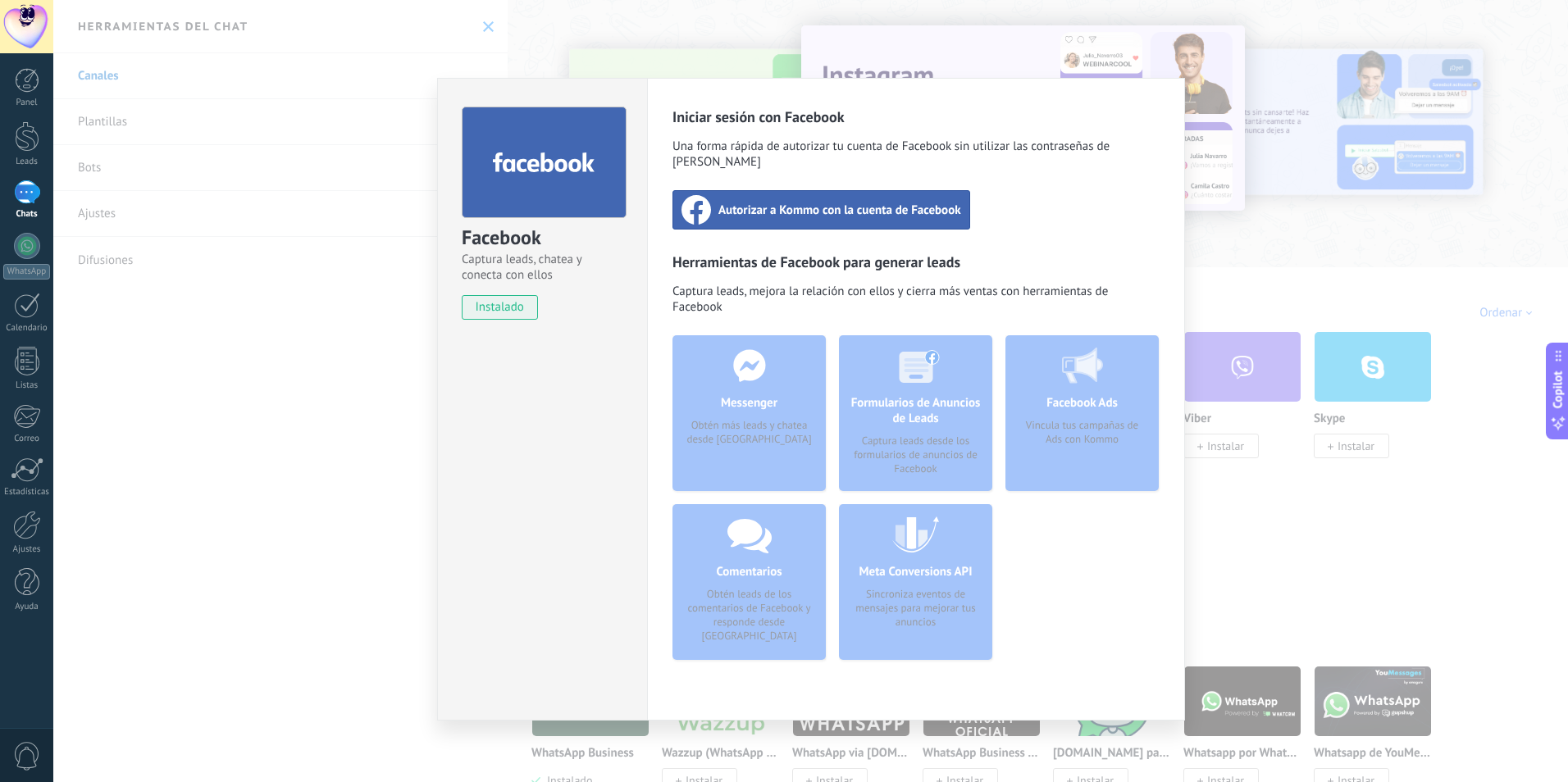
click at [793, 202] on span "Autorizar a Kommo con la cuenta de Facebook" at bounding box center [840, 209] width 242 height 16
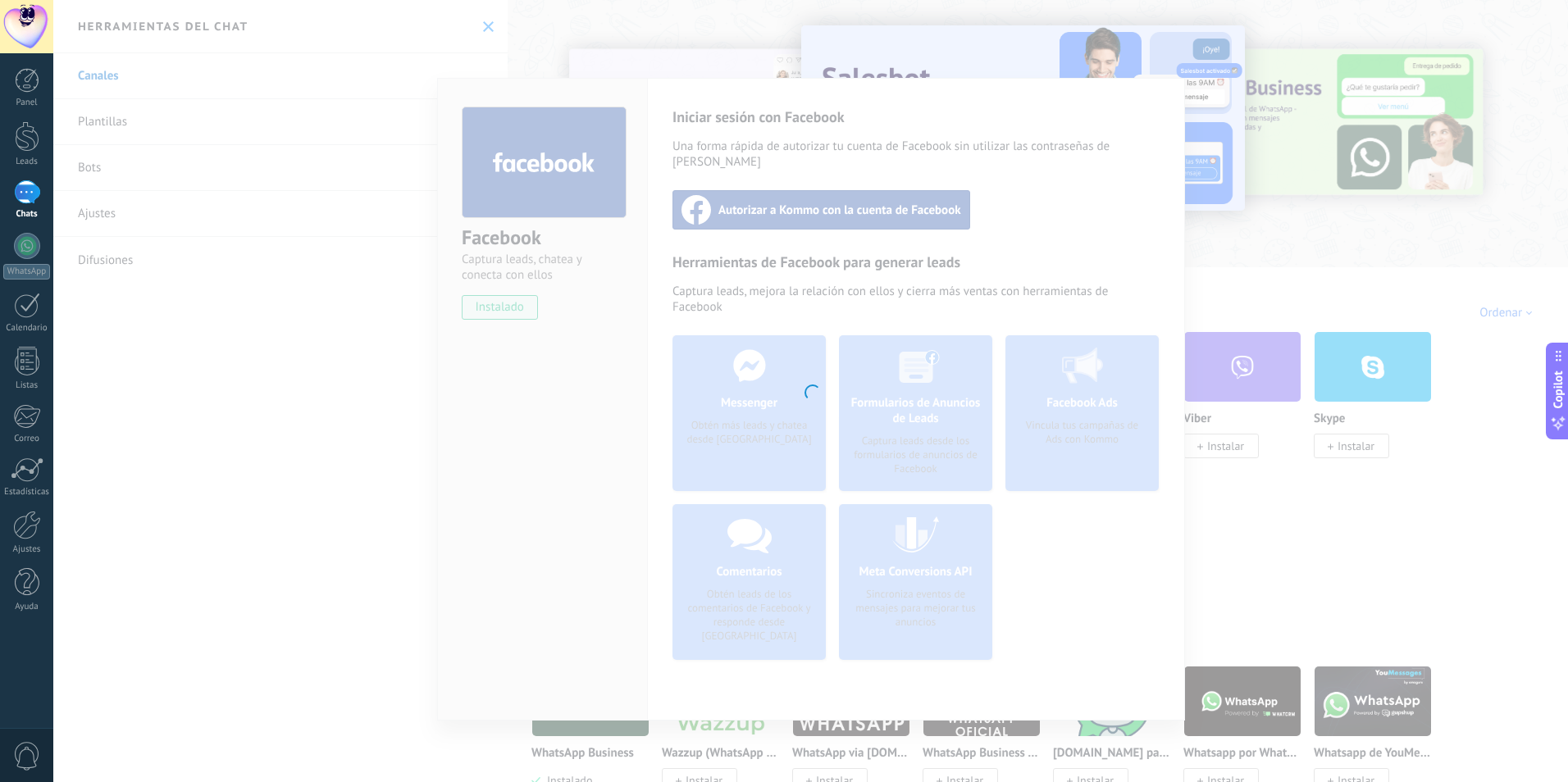
click at [1061, 272] on div at bounding box center [810, 391] width 1514 height 782
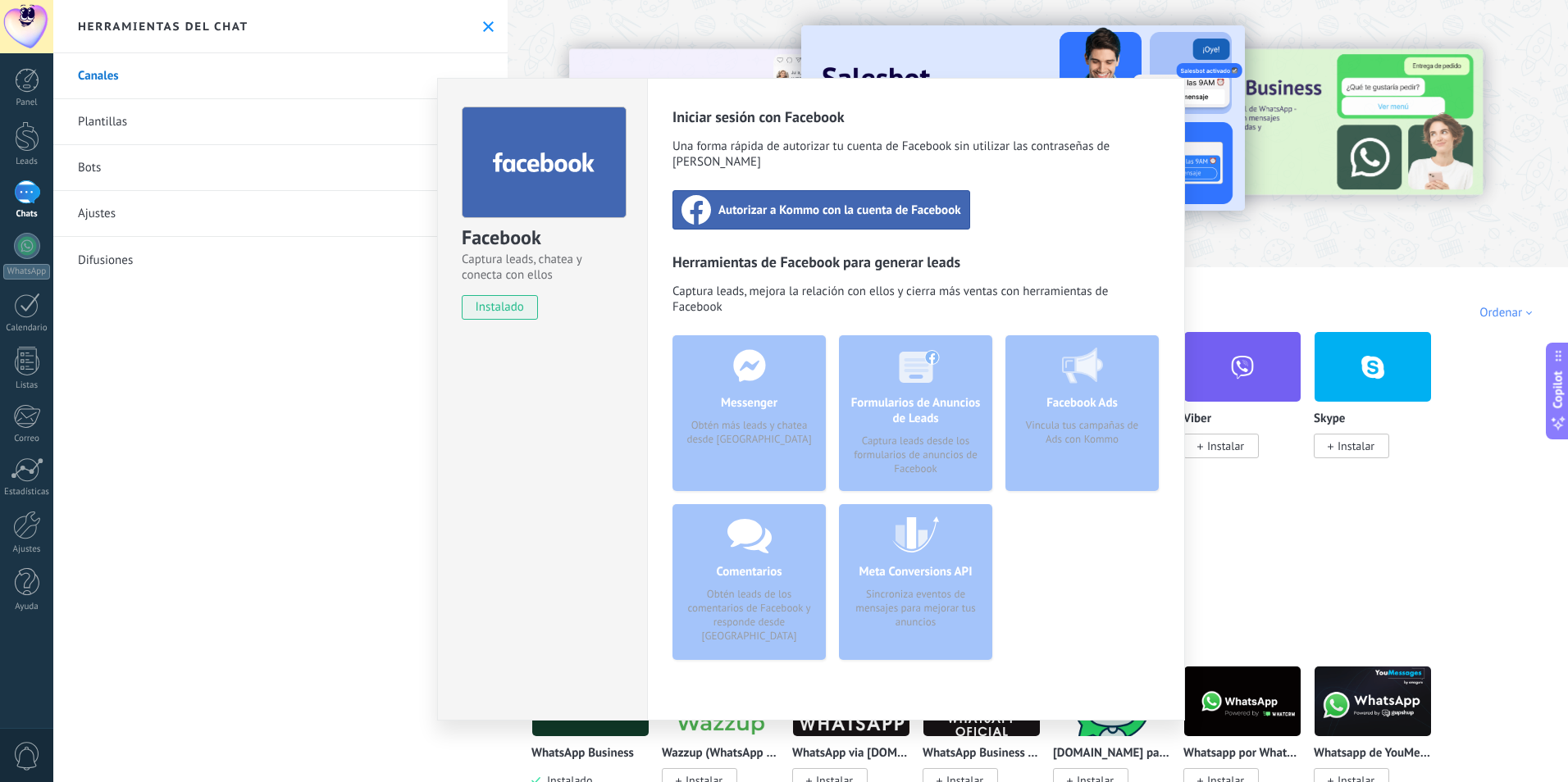
click at [756, 202] on span "Autorizar a Kommo con la cuenta de Facebook" at bounding box center [840, 209] width 242 height 16
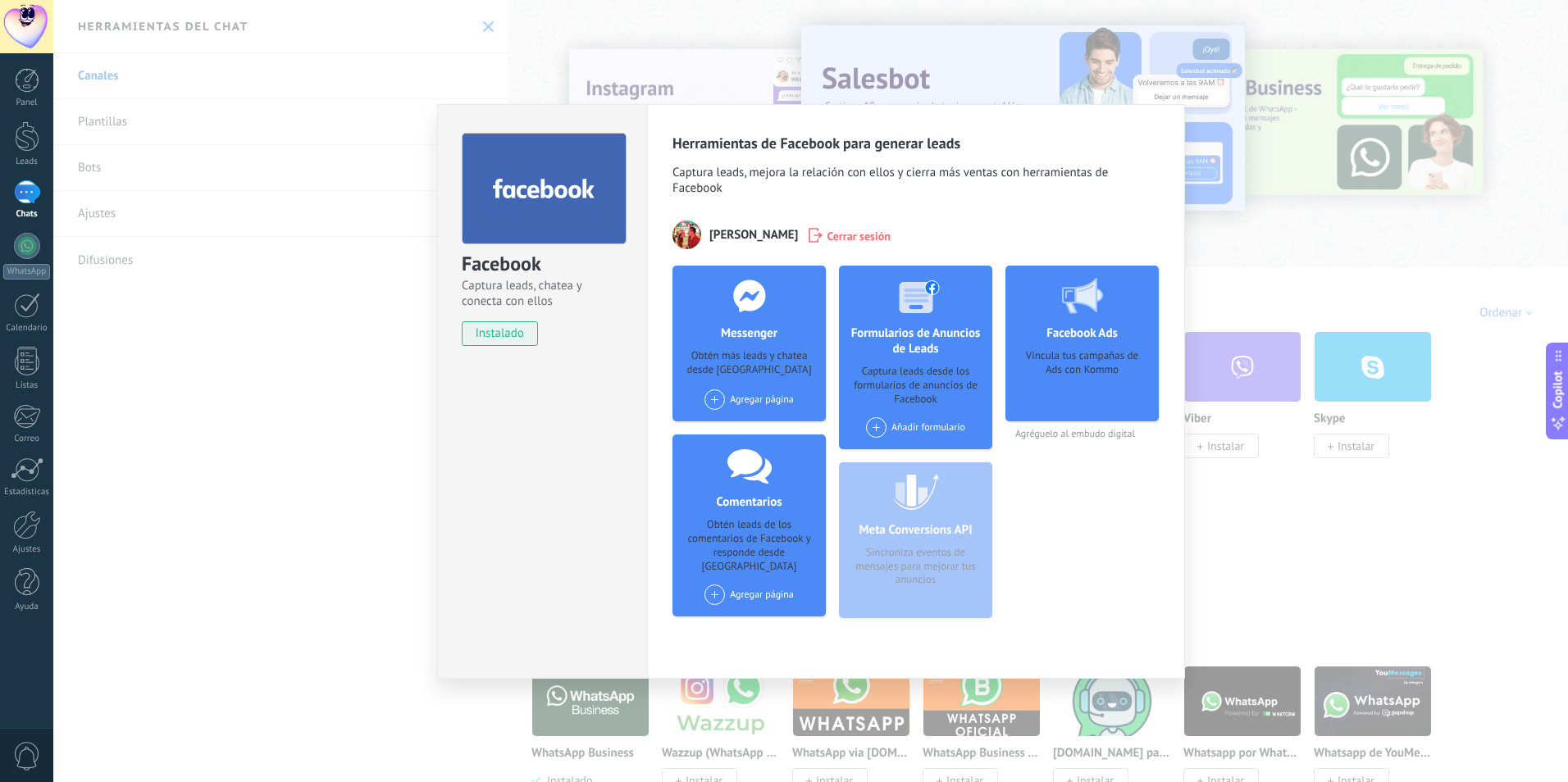
click at [753, 400] on div "Agregar página" at bounding box center [749, 400] width 89 height 21
click at [770, 425] on div "Canastas & Co" at bounding box center [757, 431] width 110 height 36
click at [757, 400] on div "Agregar página Canastas & Co" at bounding box center [749, 400] width 89 height 21
click at [753, 440] on div "Canastas & Co" at bounding box center [757, 431] width 110 height 36
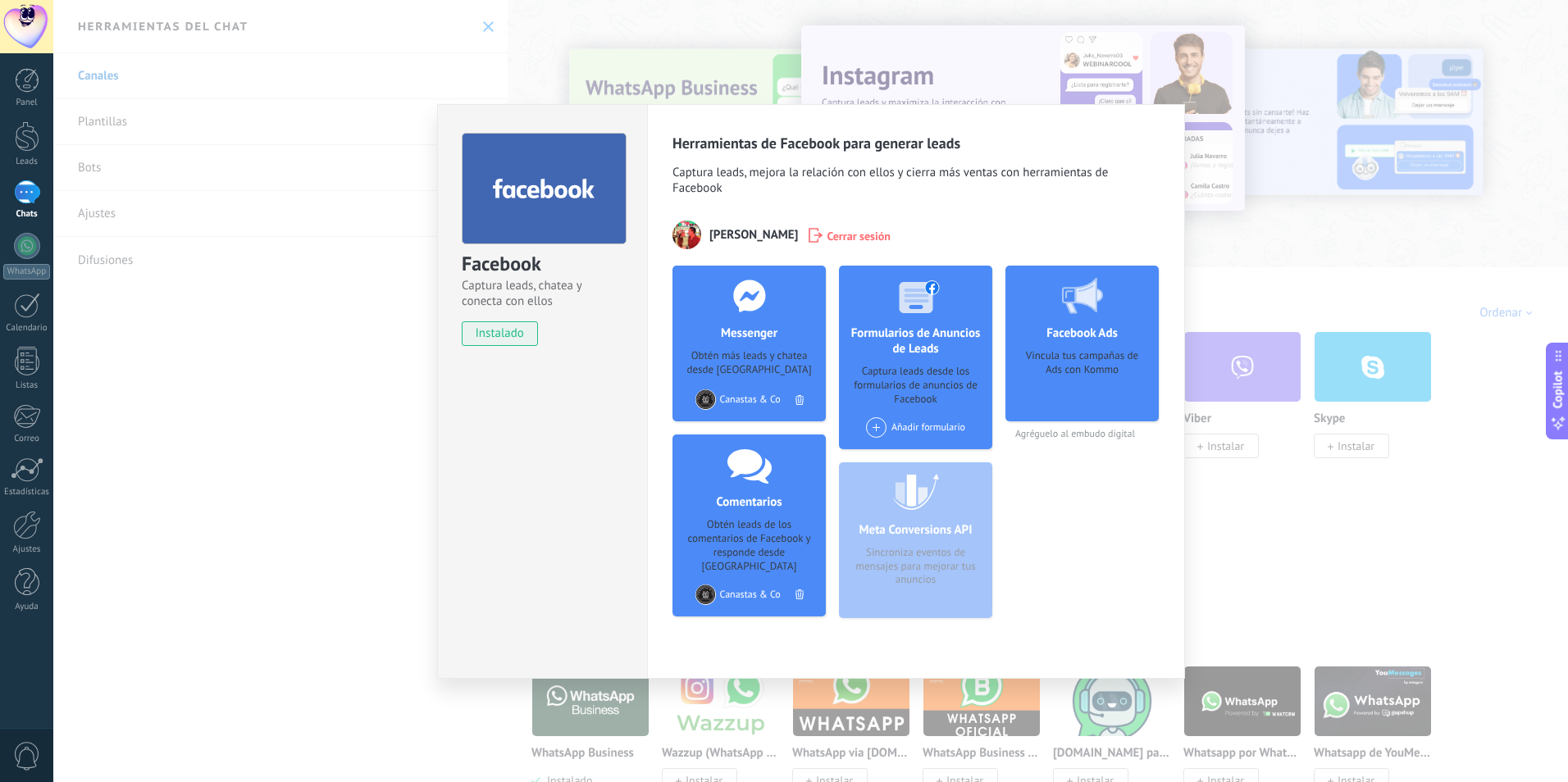
click at [899, 420] on div "Añadir formulario" at bounding box center [915, 428] width 99 height 21
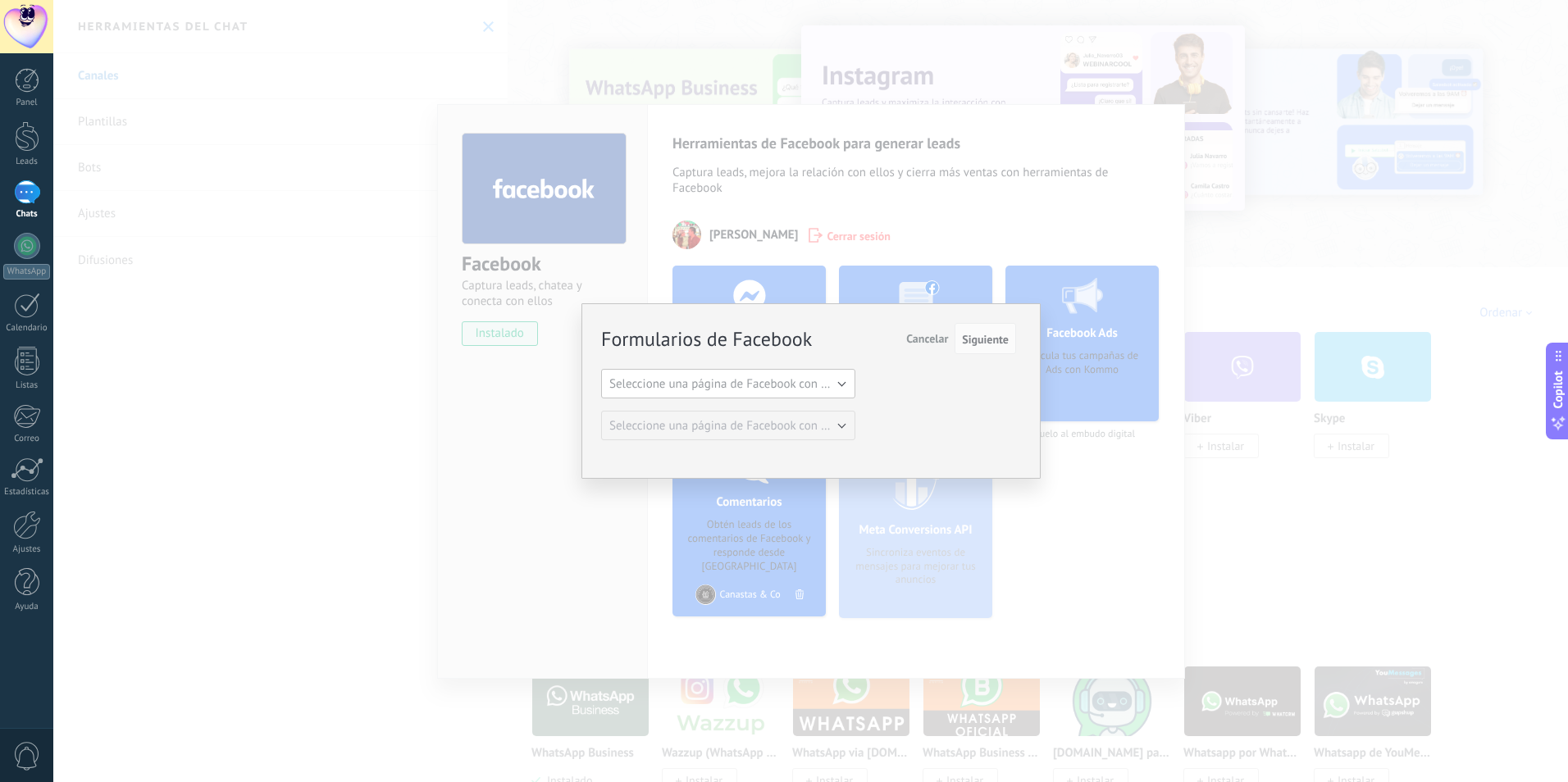
click at [749, 380] on span "Seleccione una página de Facebook con formas" at bounding box center [733, 383] width 248 height 15
click at [665, 418] on span "Canastas & Co" at bounding box center [720, 412] width 258 height 15
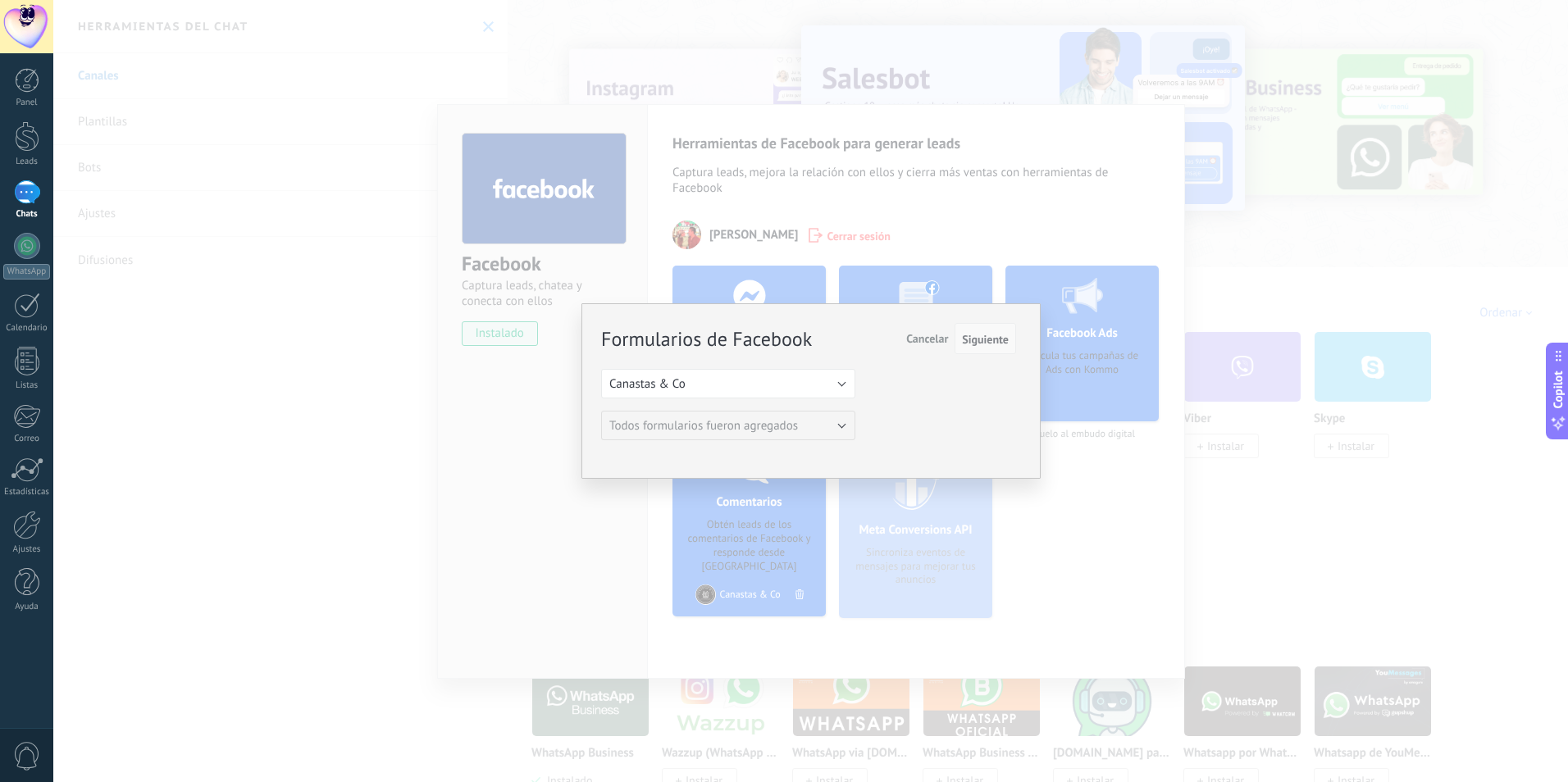
click at [1000, 338] on span "Siguiente" at bounding box center [985, 339] width 46 height 11
click at [837, 380] on button "Canastas & Co" at bounding box center [728, 383] width 254 height 29
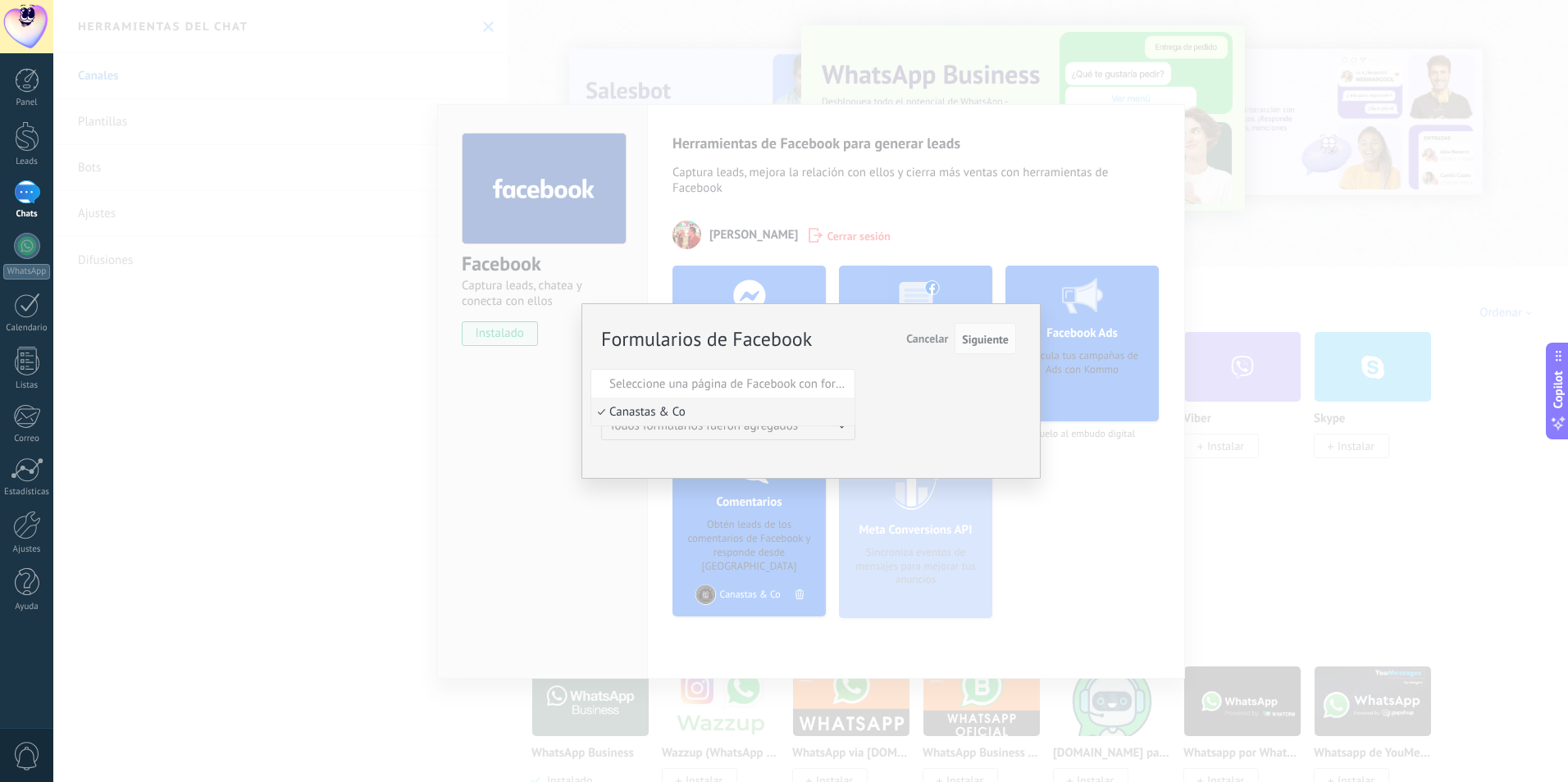
click at [628, 407] on span "Canastas & Co" at bounding box center [720, 412] width 258 height 15
click at [996, 335] on span "Siguiente" at bounding box center [985, 339] width 46 height 11
click at [989, 340] on span "Siguiente" at bounding box center [985, 339] width 46 height 11
drag, startPoint x: 1273, startPoint y: 516, endPoint x: 1215, endPoint y: 504, distance: 59.2
click at [1263, 513] on div "Formularios de Facebook Siguiente Cancelar Seleccione una página de Facebook co…" at bounding box center [810, 391] width 1514 height 782
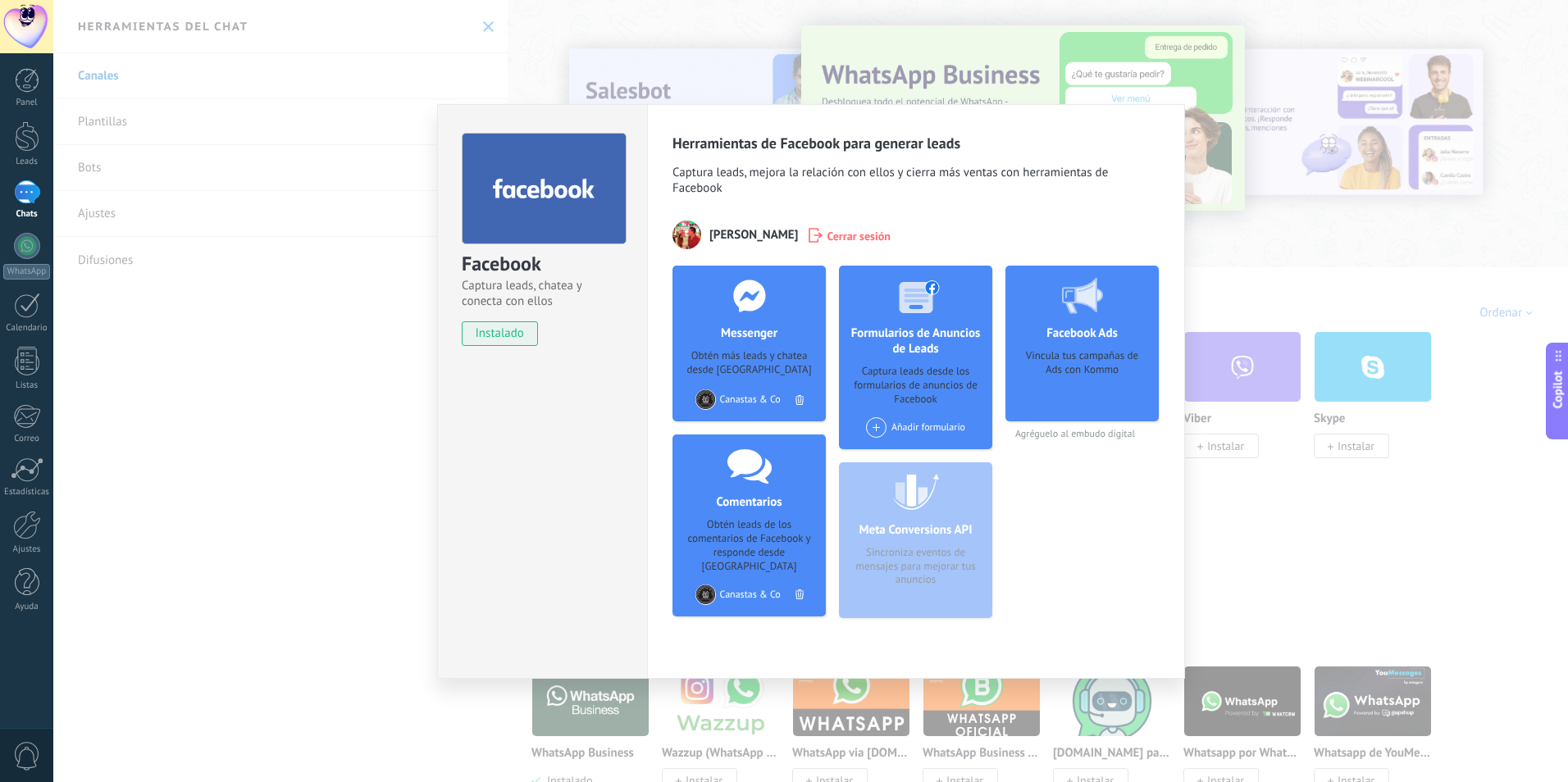
click at [903, 437] on div "Añadir formulario" at bounding box center [915, 428] width 99 height 21
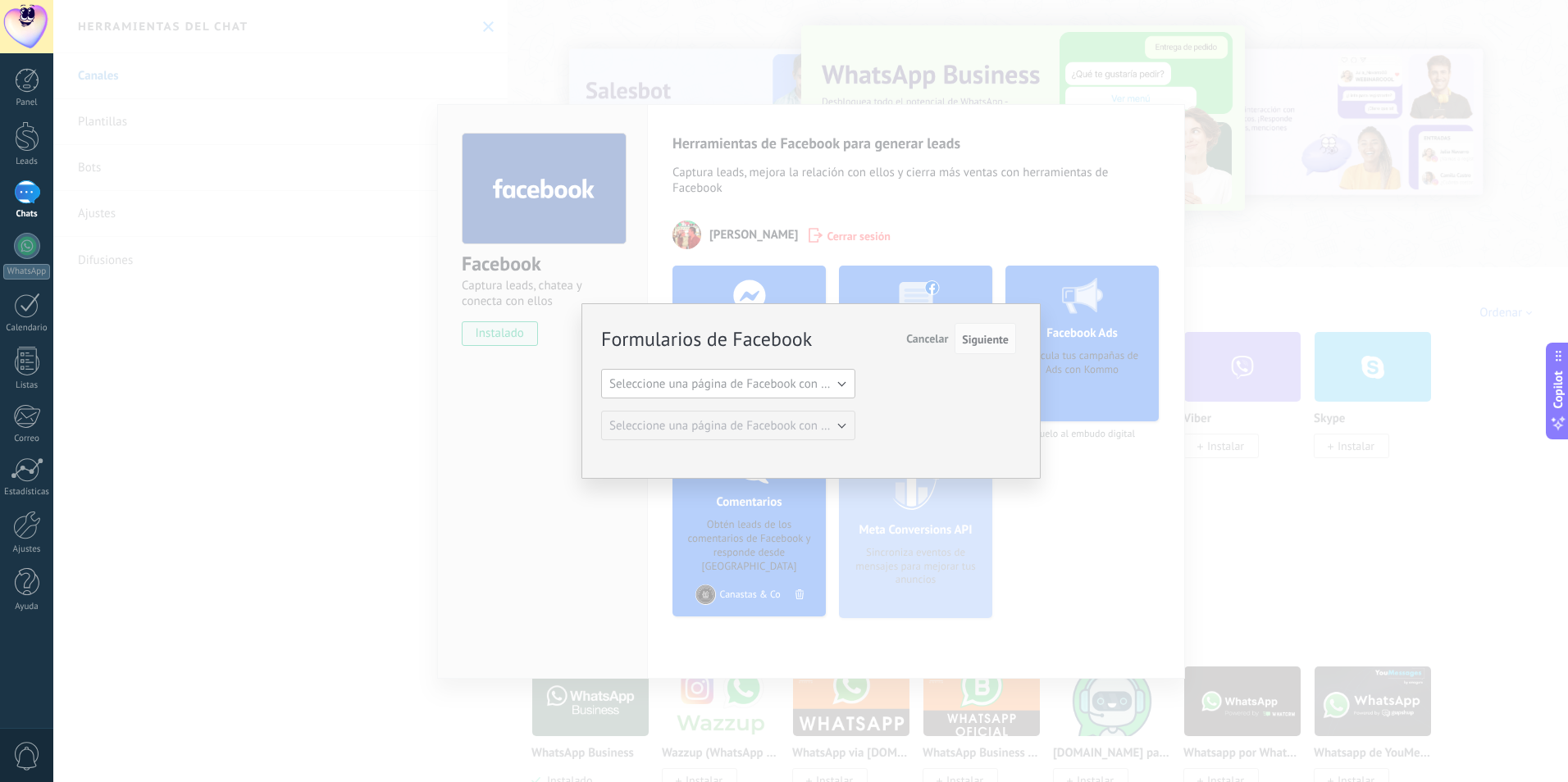
click at [727, 387] on span "Seleccione una página de Facebook con formas" at bounding box center [733, 383] width 248 height 15
click at [651, 415] on span "Canastas & Co" at bounding box center [720, 412] width 258 height 15
click at [979, 333] on span "Siguiente" at bounding box center [985, 339] width 46 height 11
click at [982, 344] on span "Siguiente" at bounding box center [985, 339] width 46 height 11
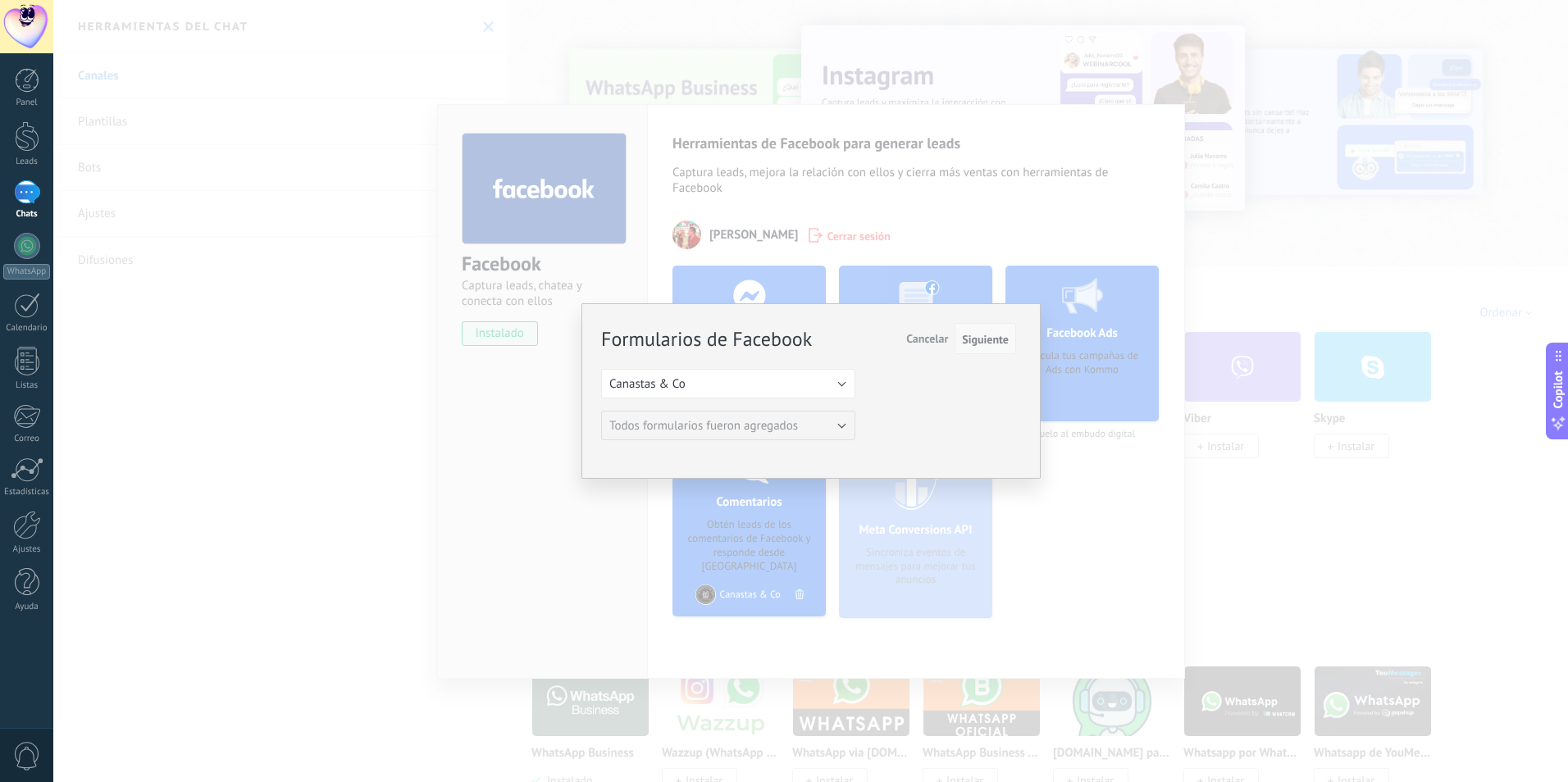
click at [978, 337] on span "Siguiente" at bounding box center [985, 339] width 46 height 11
click at [706, 390] on button "Canastas & Co" at bounding box center [728, 383] width 254 height 29
click at [704, 410] on span "Canastas & Co" at bounding box center [720, 412] width 258 height 15
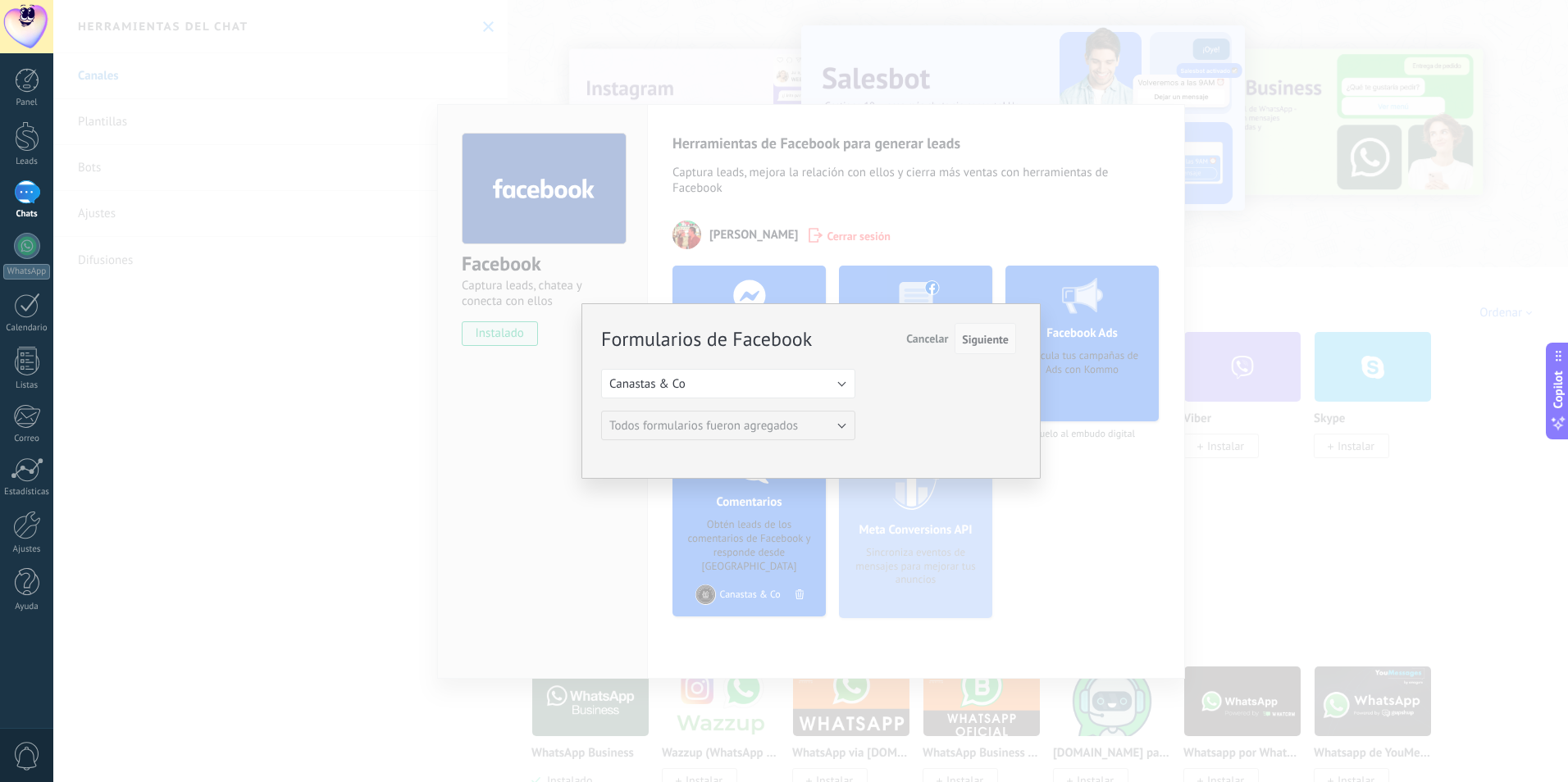
click at [987, 340] on span "Siguiente" at bounding box center [985, 339] width 46 height 11
click at [972, 340] on span "Siguiente" at bounding box center [985, 339] width 46 height 11
click at [800, 340] on h3 "Formularios de Facebook" at bounding box center [706, 339] width 211 height 20
click at [1164, 512] on div "Formularios de Facebook Siguiente Cancelar Seleccione una página de Facebook co…" at bounding box center [810, 391] width 1514 height 782
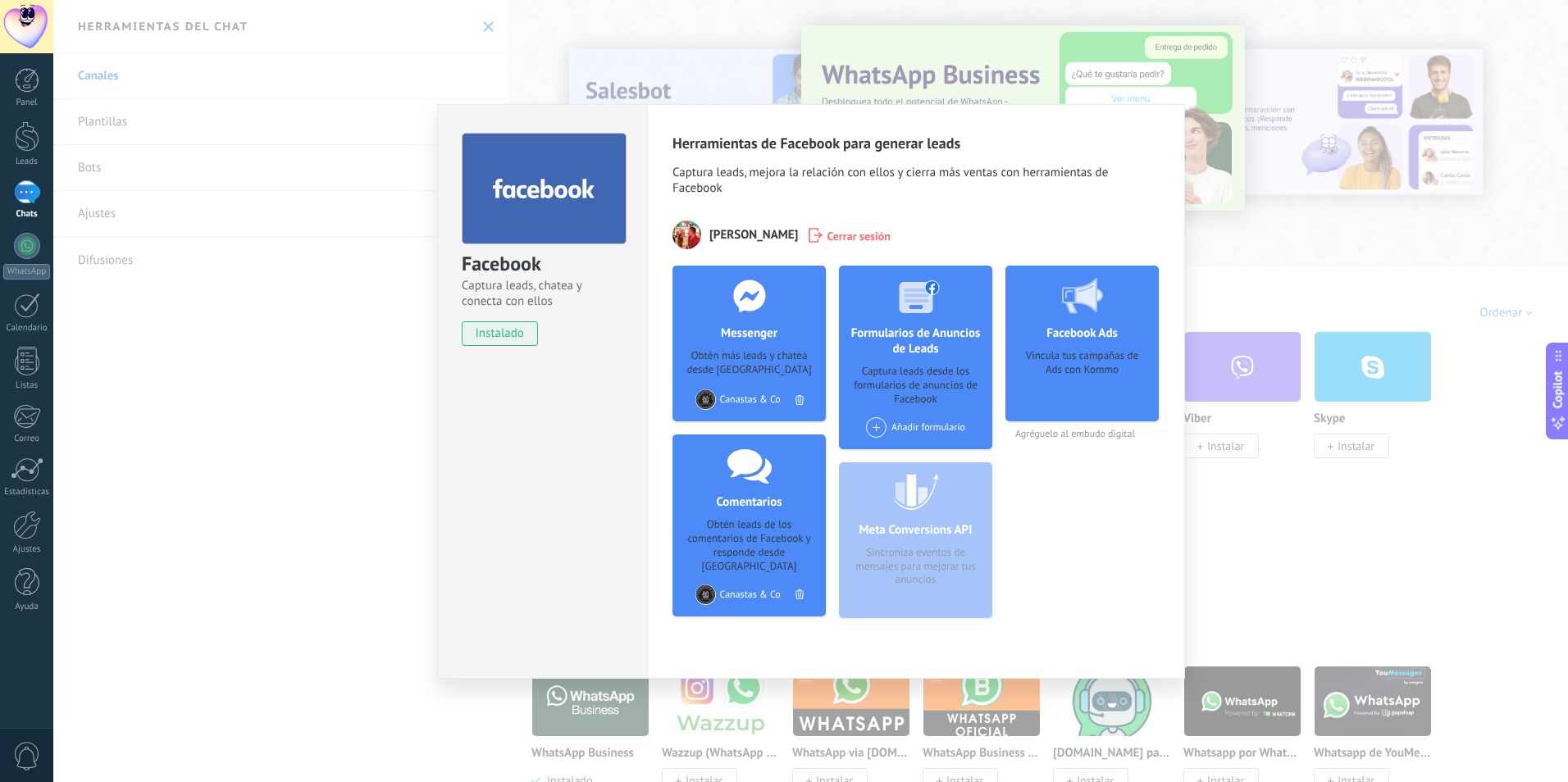
click at [1319, 547] on div "Facebook Captura leads, chatea y conecta con ellos instalado Desinstalar Herram…" at bounding box center [810, 391] width 1514 height 782
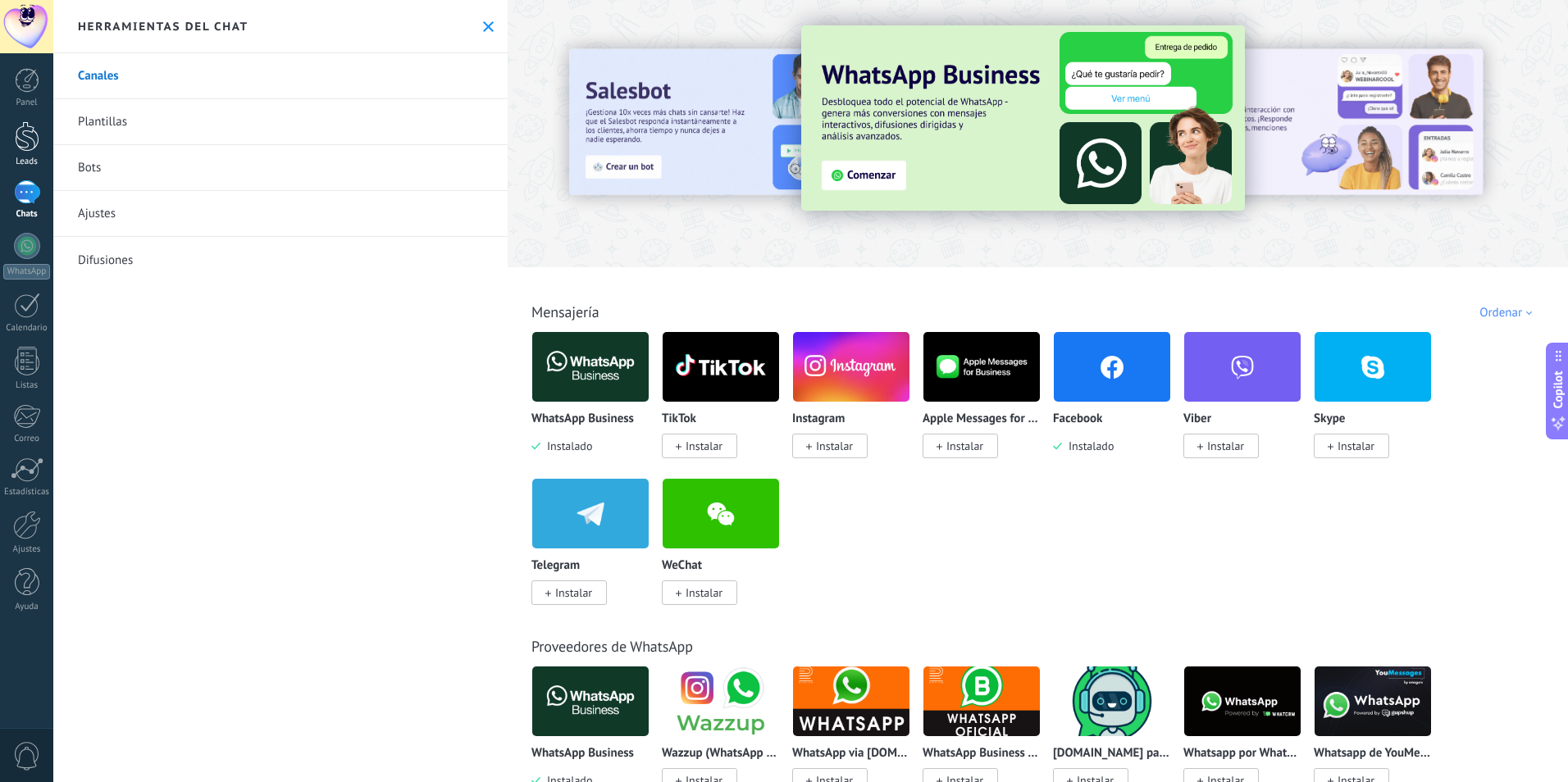
click at [22, 137] on div at bounding box center [27, 136] width 25 height 30
